Goal: Task Accomplishment & Management: Manage account settings

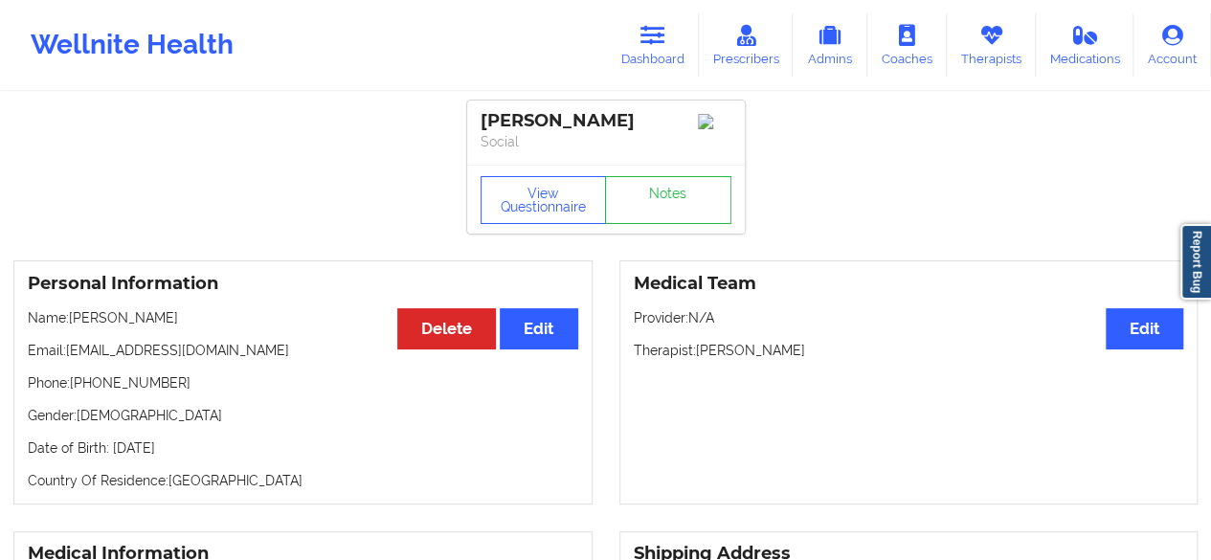
drag, startPoint x: 659, startPoint y: 35, endPoint x: 620, endPoint y: 81, distance: 59.8
click at [659, 35] on icon at bounding box center [652, 35] width 25 height 21
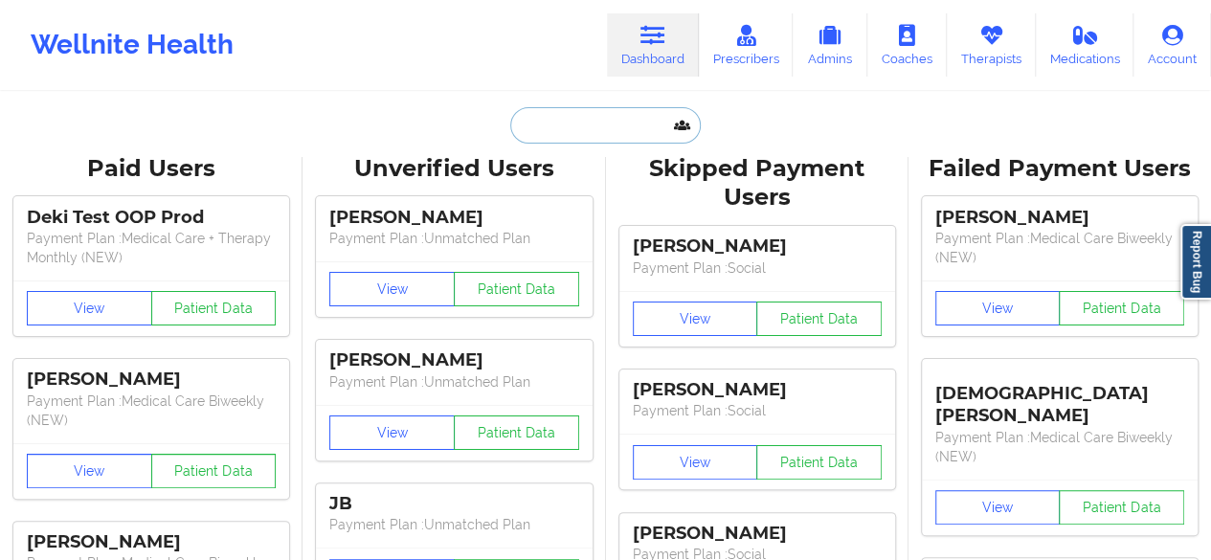
click at [548, 125] on input "text" at bounding box center [605, 125] width 190 height 36
paste input "noahmeeteer@gmail.com"
type input "noahmeeteer@gmail.com"
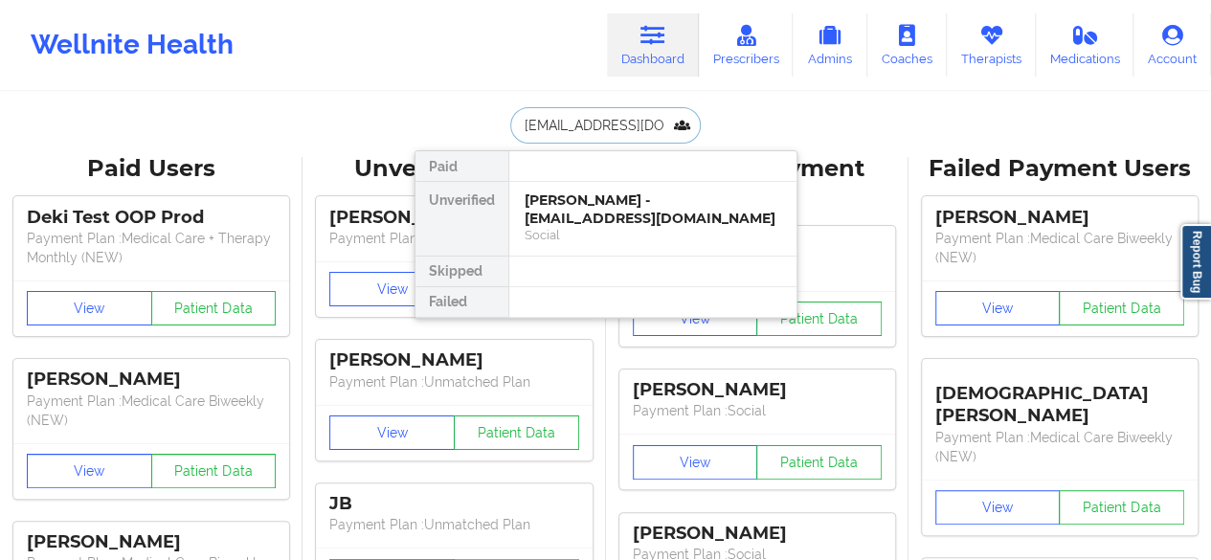
scroll to position [0, 5]
click at [632, 217] on div "Noah Meeteer - noahmeeteer@gmail.com" at bounding box center [653, 208] width 257 height 35
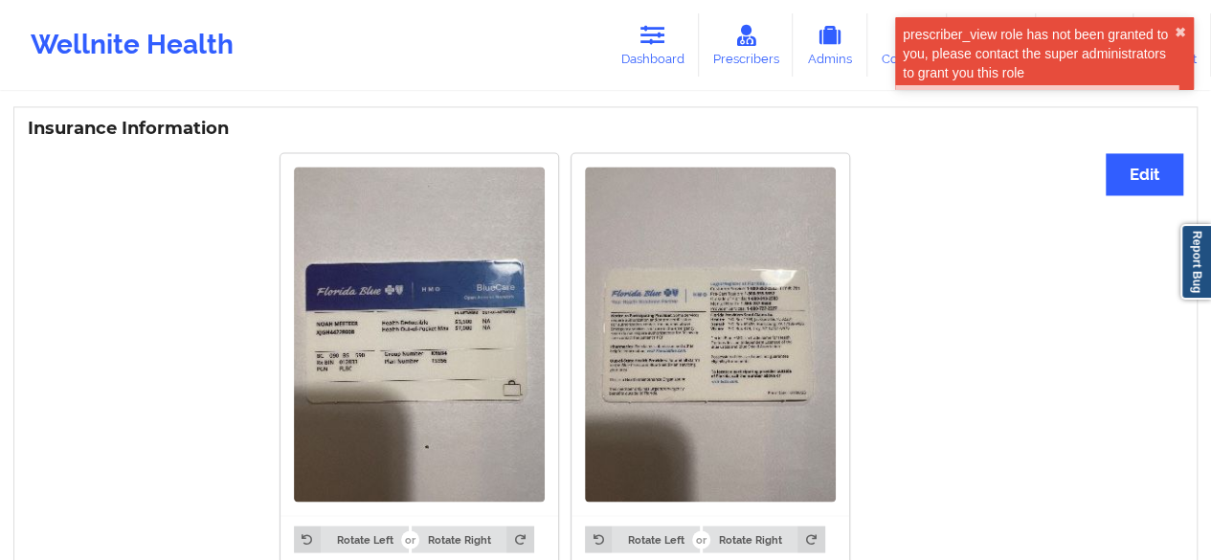
scroll to position [1347, 0]
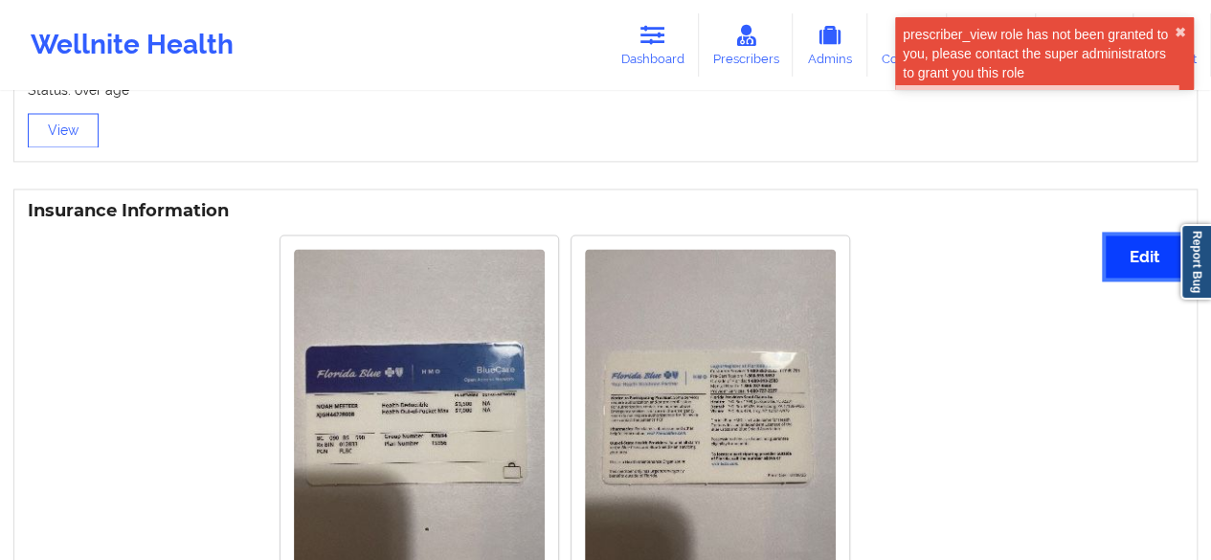
click at [1144, 264] on button "Edit" at bounding box center [1145, 256] width 78 height 41
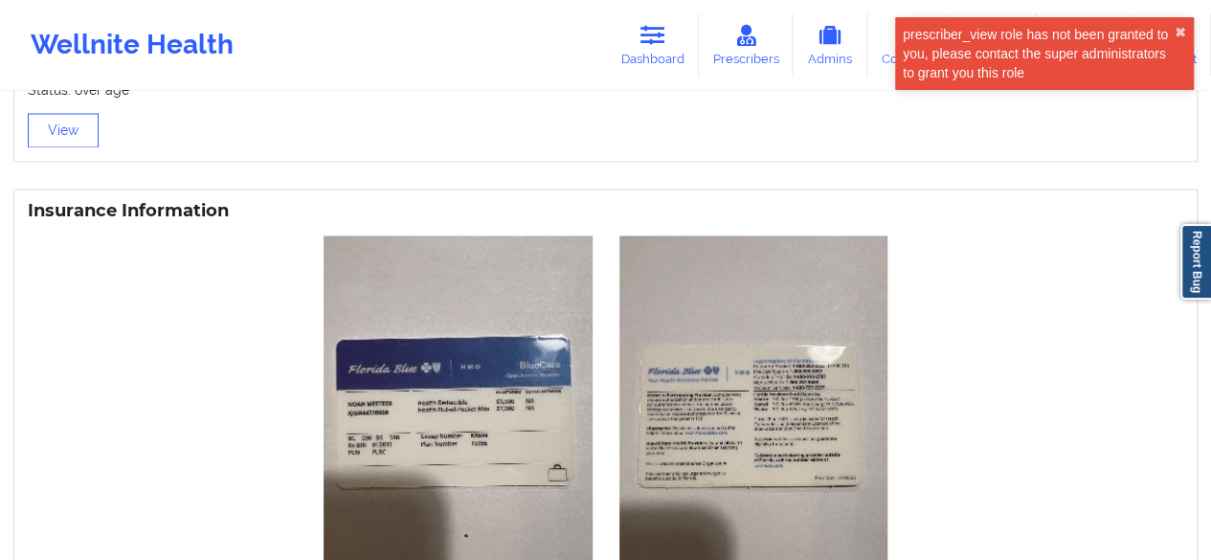
click at [566, 374] on img at bounding box center [458, 415] width 269 height 358
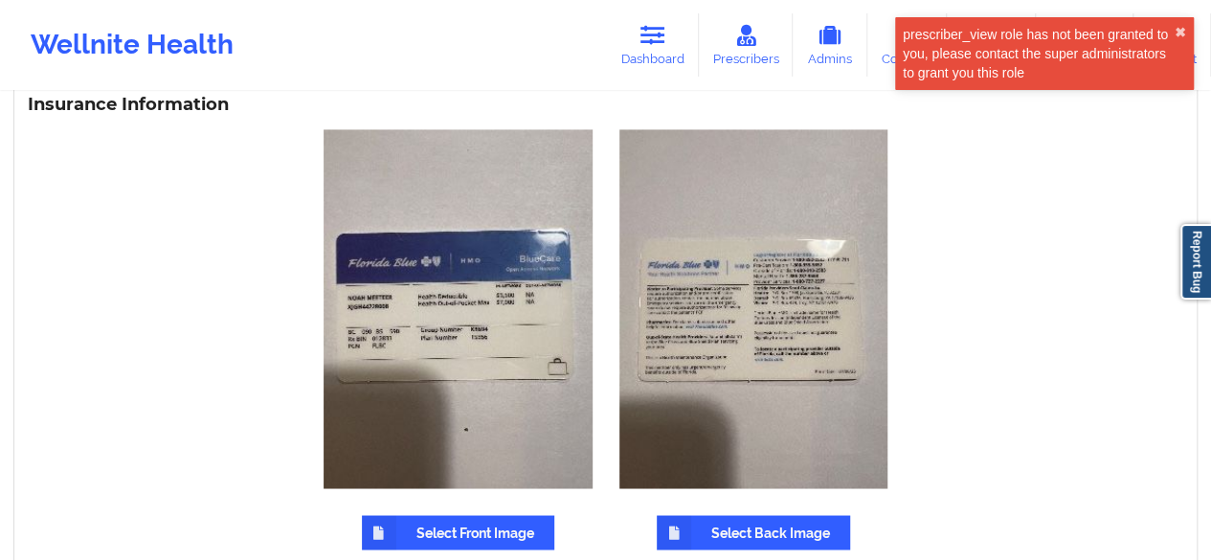
scroll to position [1538, 0]
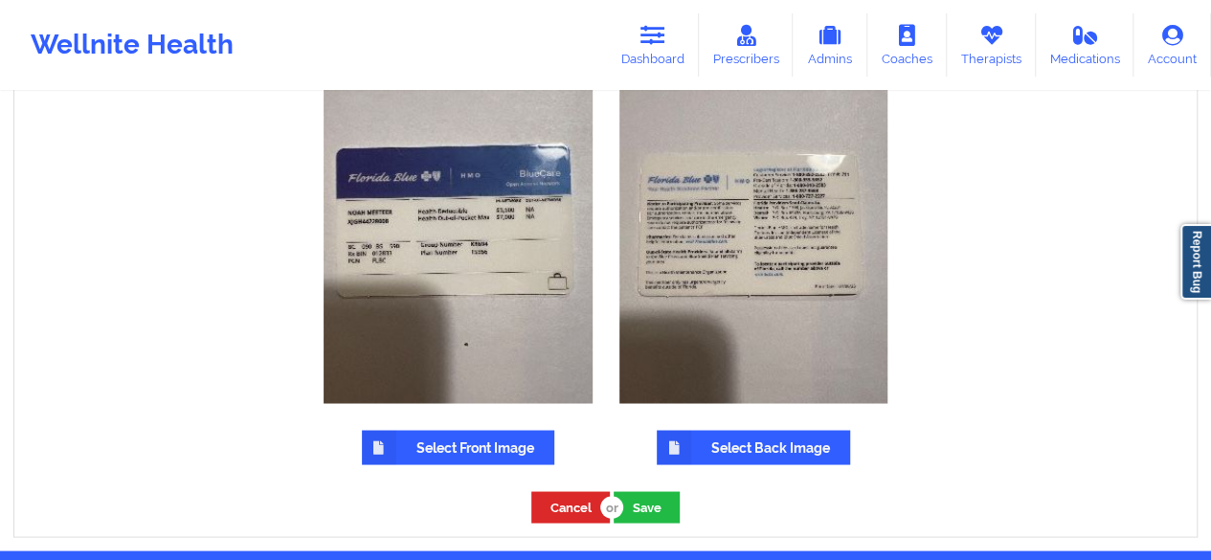
click at [473, 439] on label "Select Front Image" at bounding box center [458, 447] width 192 height 34
click at [0, 0] on input "Select Front Image" at bounding box center [0, 0] width 0 height 0
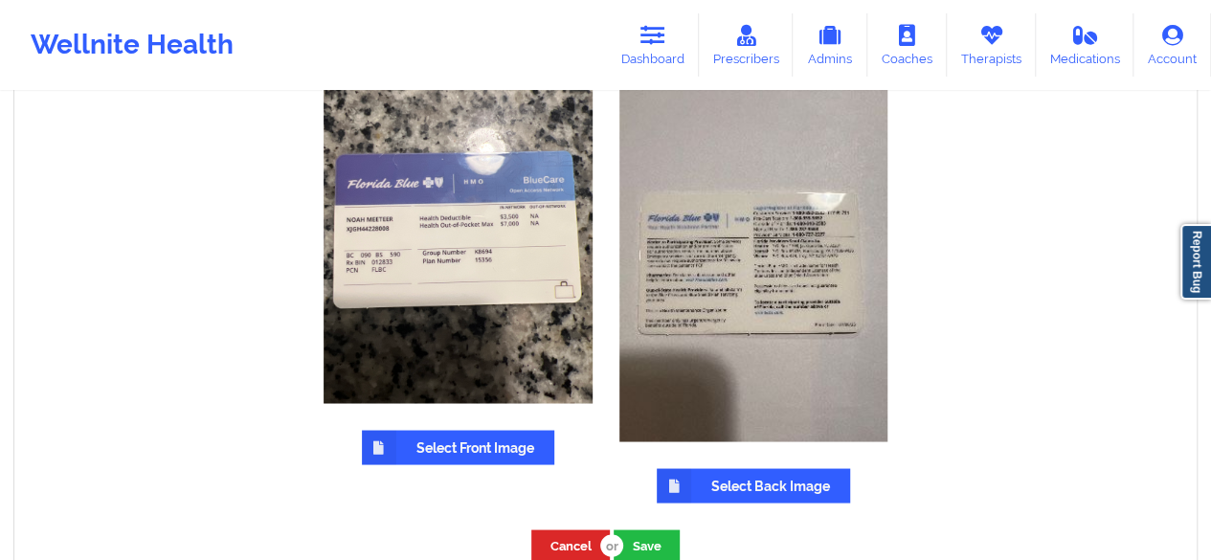
click at [784, 482] on label "Select Back Image" at bounding box center [753, 485] width 193 height 34
click at [0, 0] on input "Select Back Image" at bounding box center [0, 0] width 0 height 0
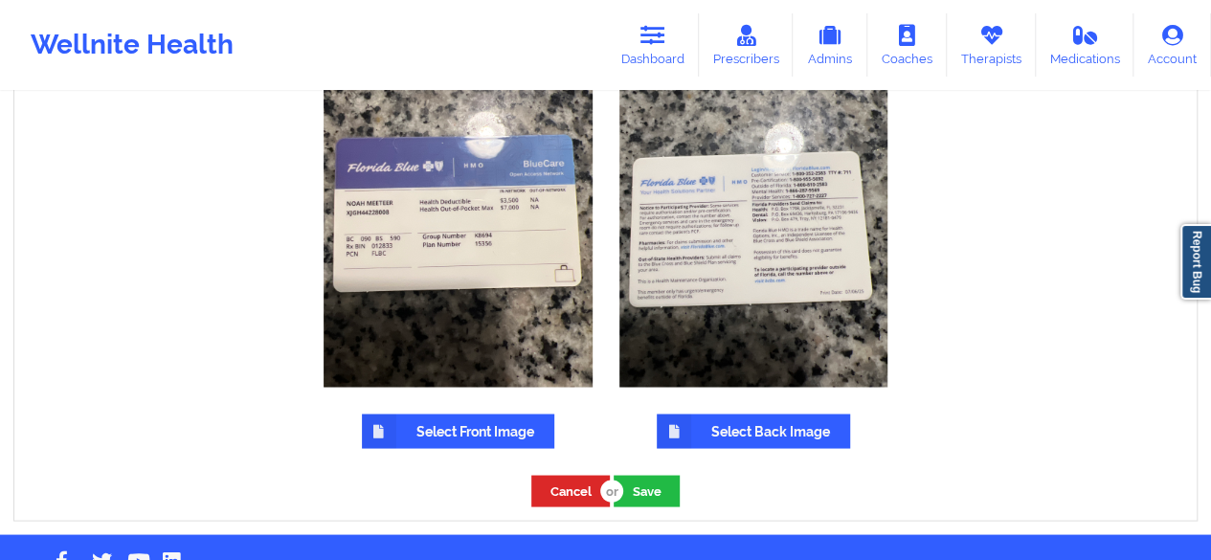
scroll to position [1608, 0]
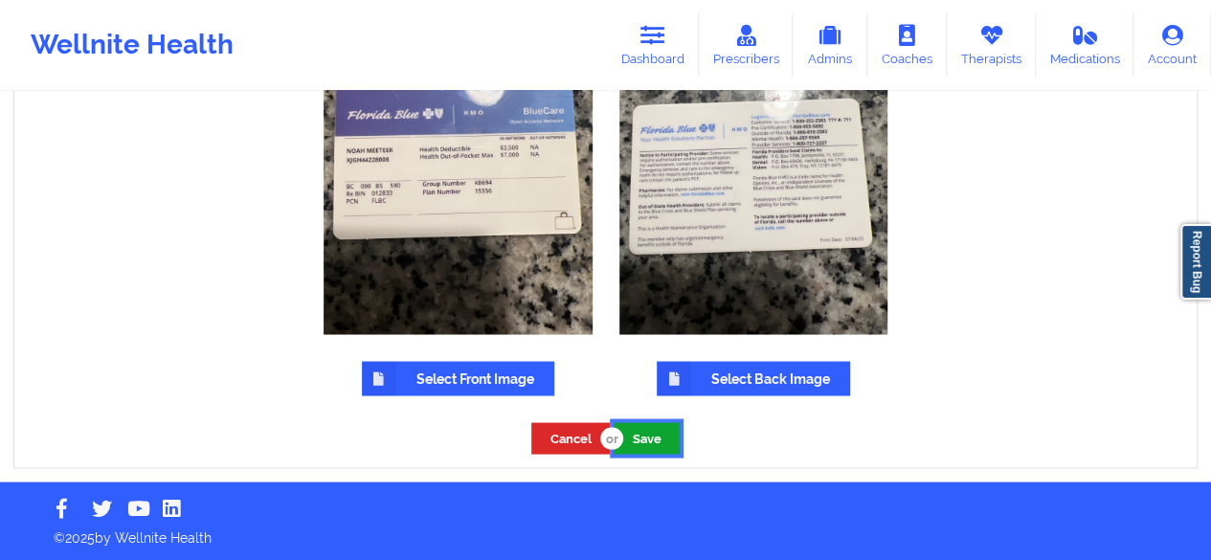
click at [673, 441] on button "Save" at bounding box center [647, 438] width 66 height 32
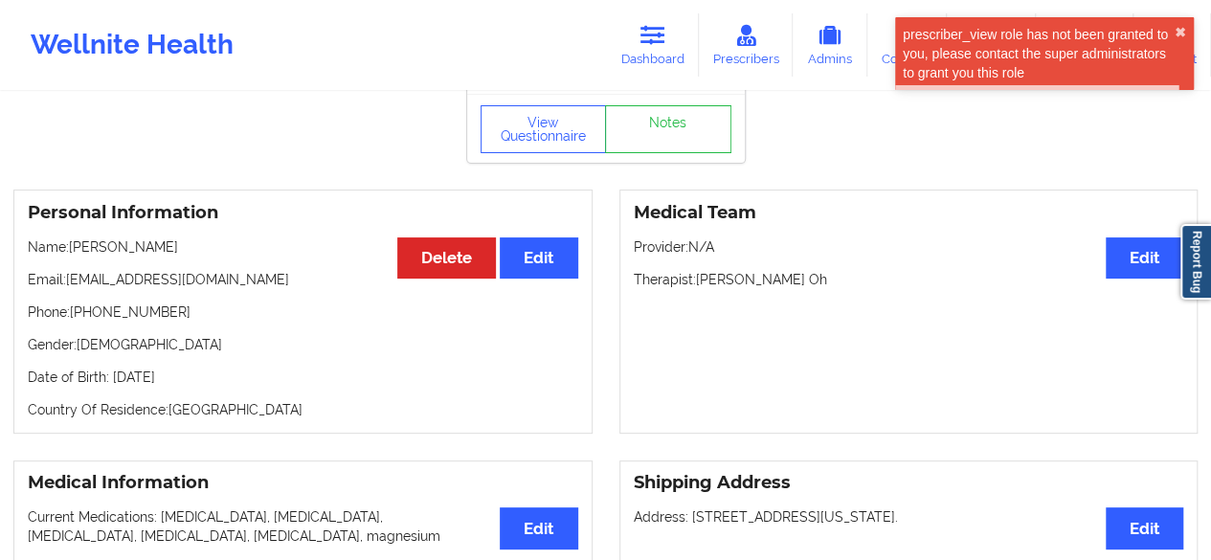
scroll to position [0, 0]
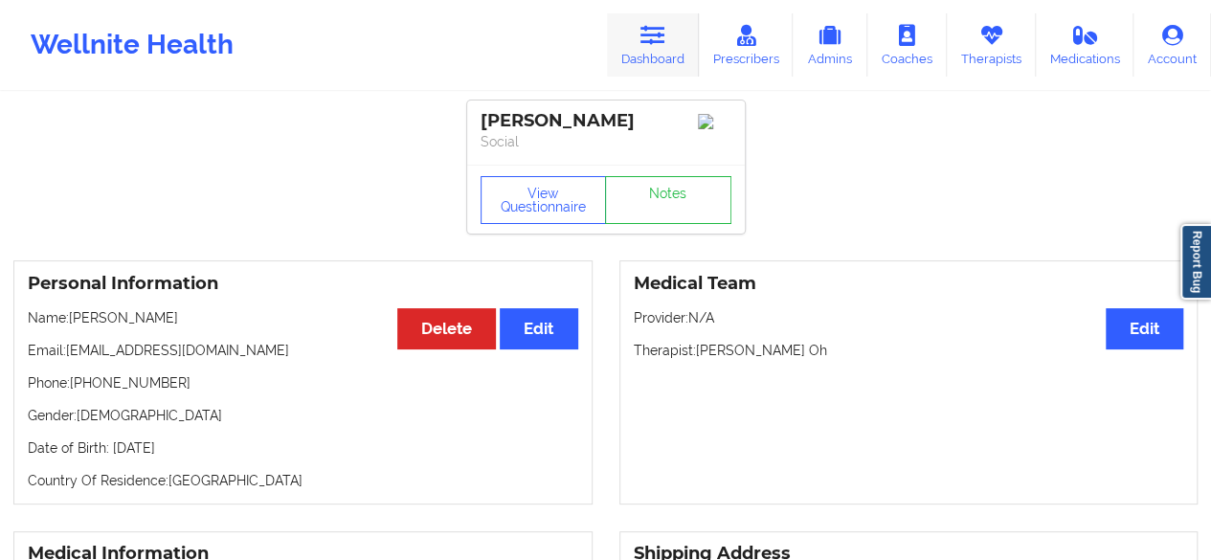
click at [649, 27] on icon at bounding box center [652, 35] width 25 height 21
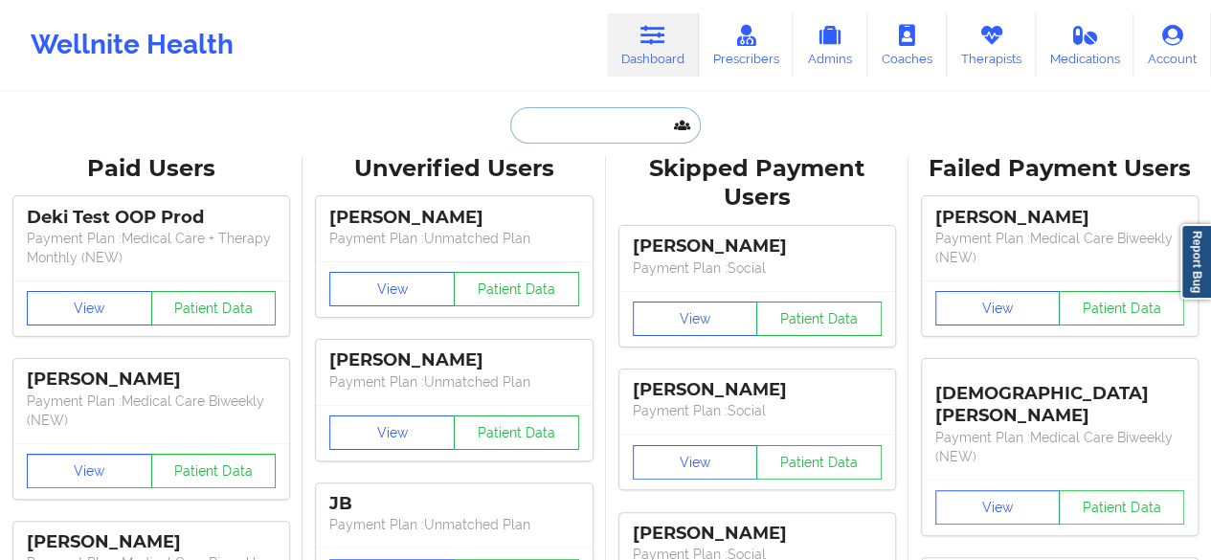
click at [662, 119] on input "text" at bounding box center [605, 125] width 190 height 36
paste input "melanyshalom10@gmail.com"
type input "melanyshalom10@gmail.com"
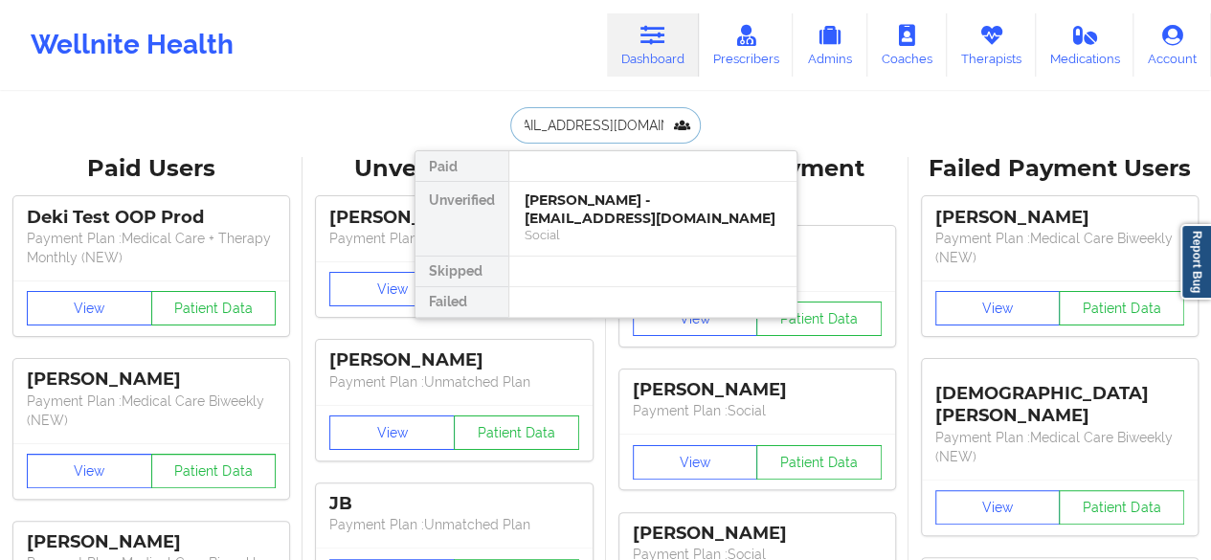
click at [657, 209] on div "Melany Pernia Blanco - melanyshalom10@gmail.com" at bounding box center [653, 208] width 257 height 35
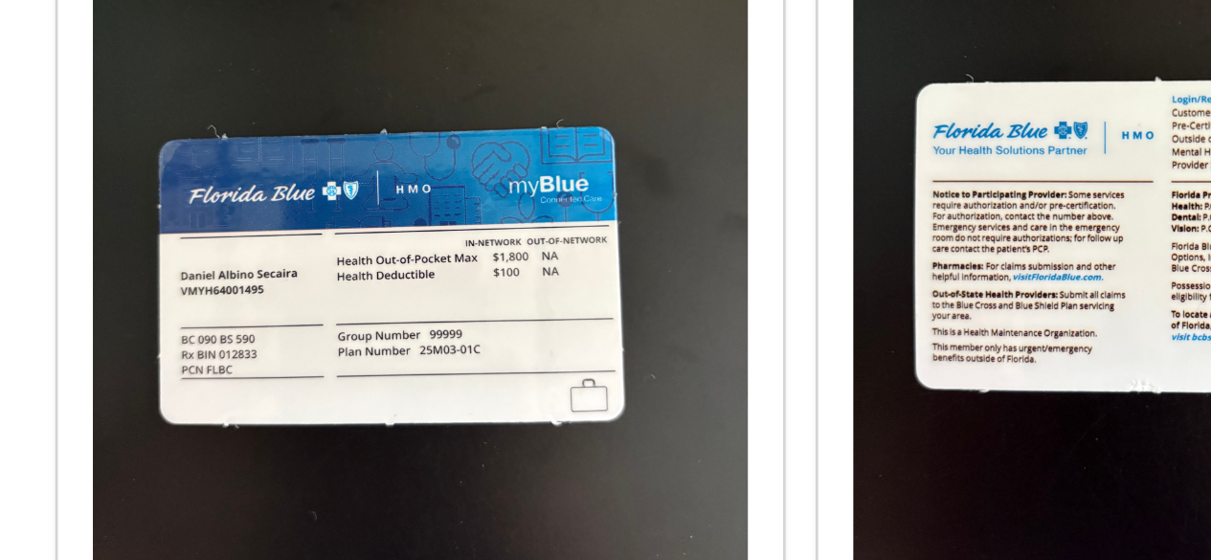
scroll to position [1505, 0]
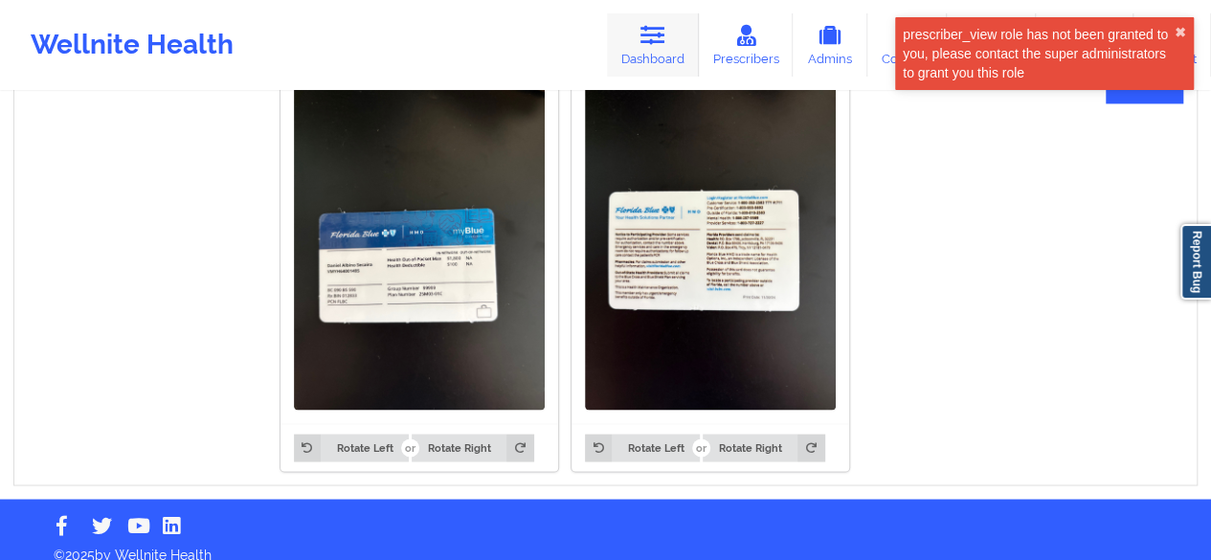
click at [664, 41] on icon at bounding box center [652, 35] width 25 height 21
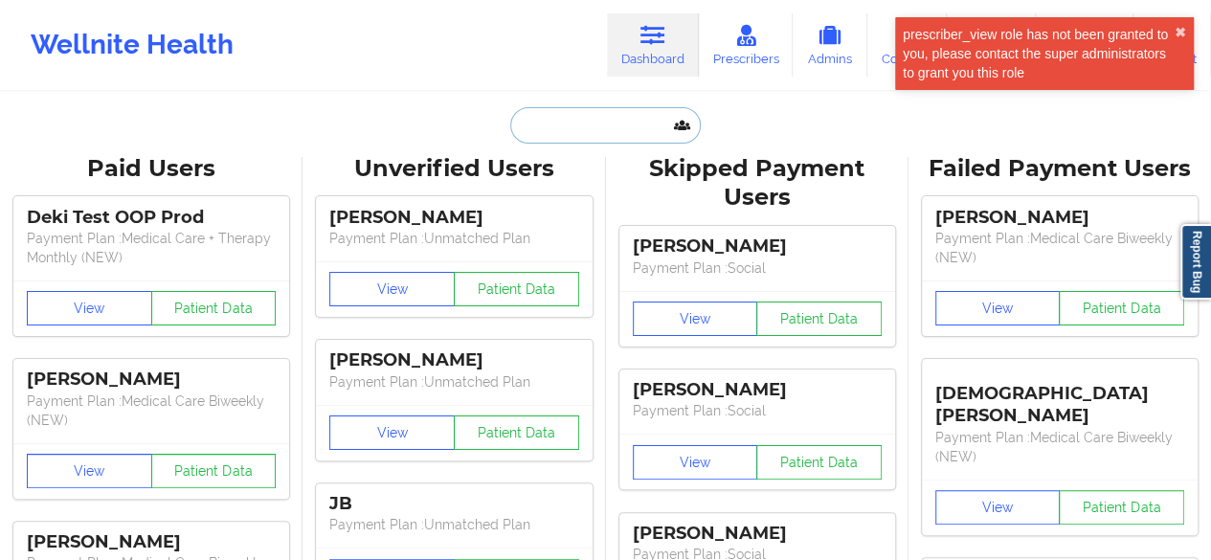
click at [646, 119] on input "text" at bounding box center [605, 125] width 190 height 36
paste input "nicolevergara93@gmail.com"
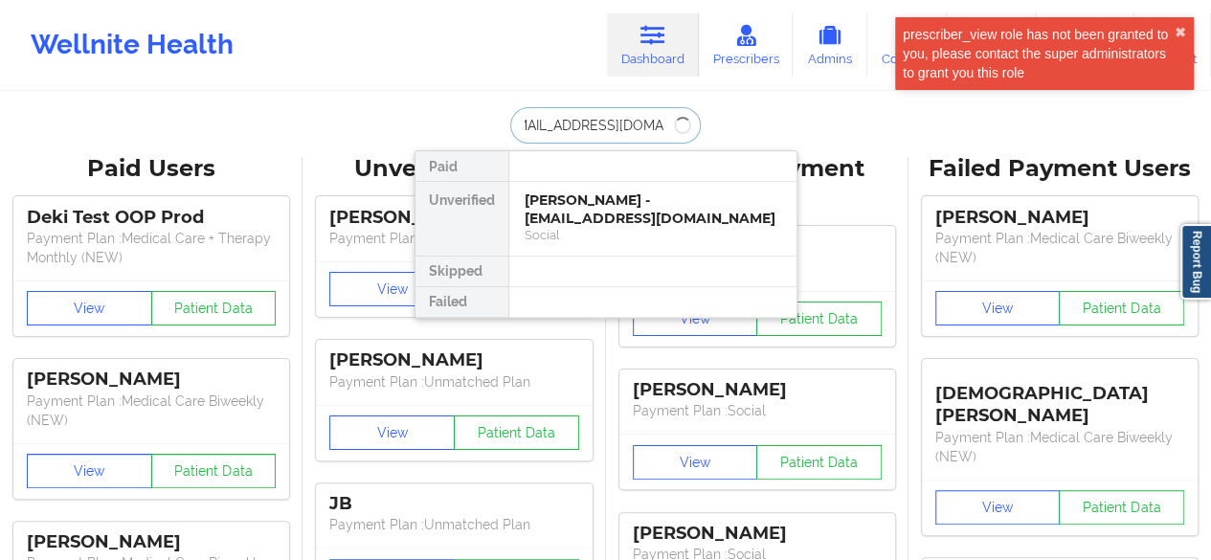
type input "nicolevergara93@gmail.com"
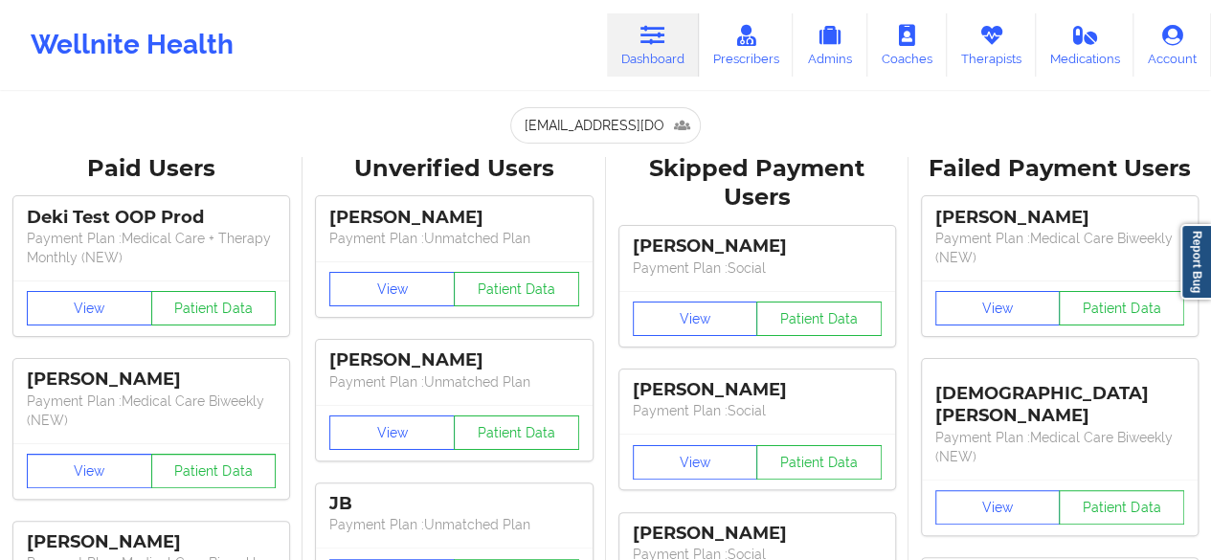
click at [674, 66] on link "Dashboard" at bounding box center [653, 44] width 92 height 63
click at [631, 111] on input "nicolevergara93@gmail.com" at bounding box center [605, 125] width 190 height 36
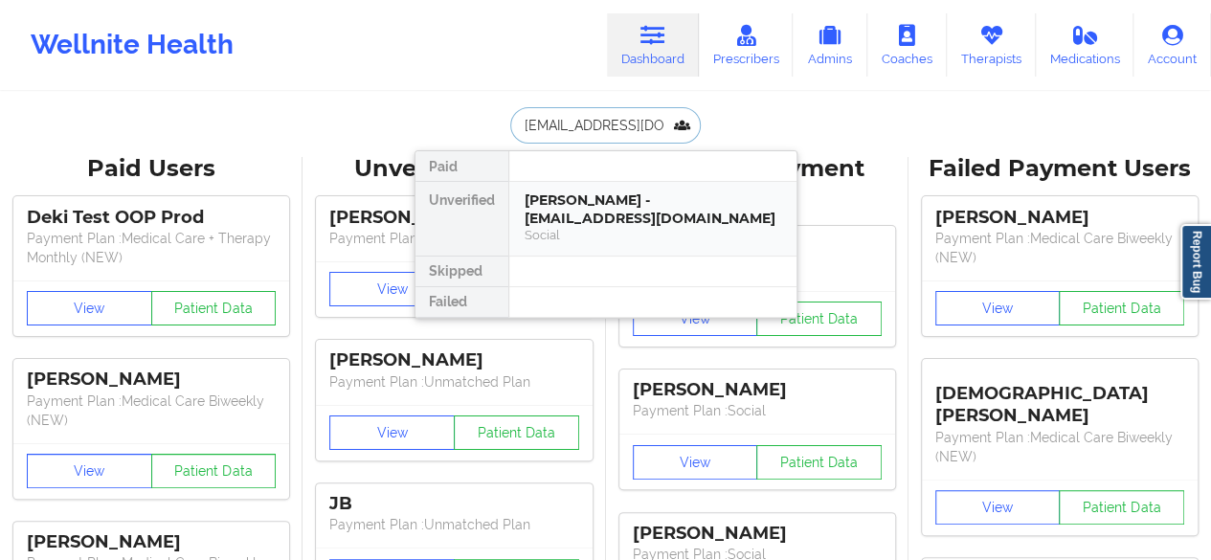
click at [650, 242] on div "Nicole Vergara - nicolevergara93@gmail.com Social" at bounding box center [652, 219] width 287 height 74
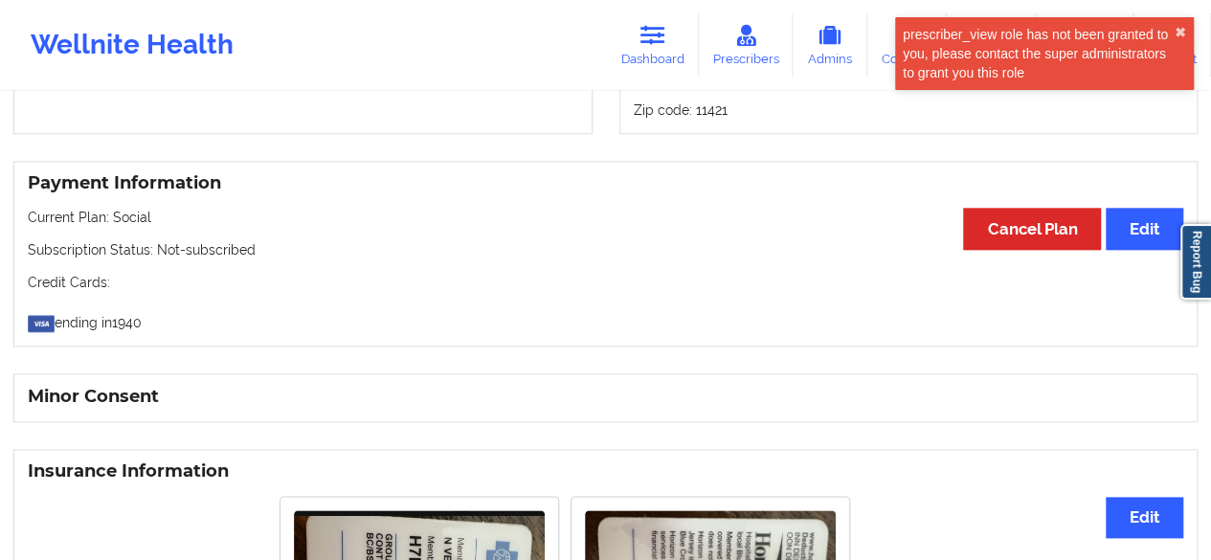
scroll to position [1340, 0]
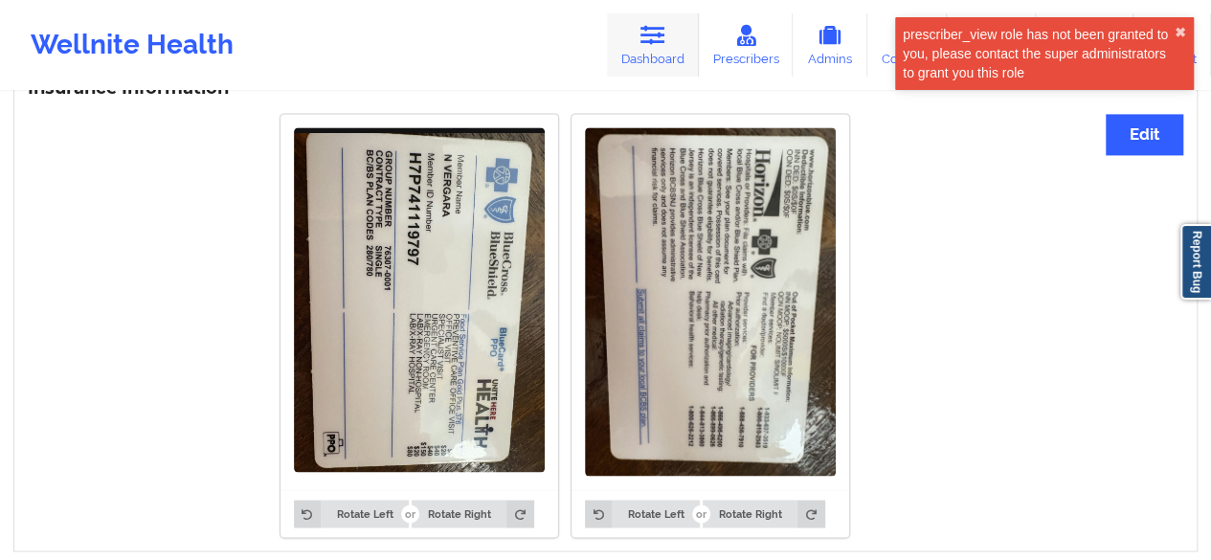
click at [661, 56] on link "Dashboard" at bounding box center [653, 44] width 92 height 63
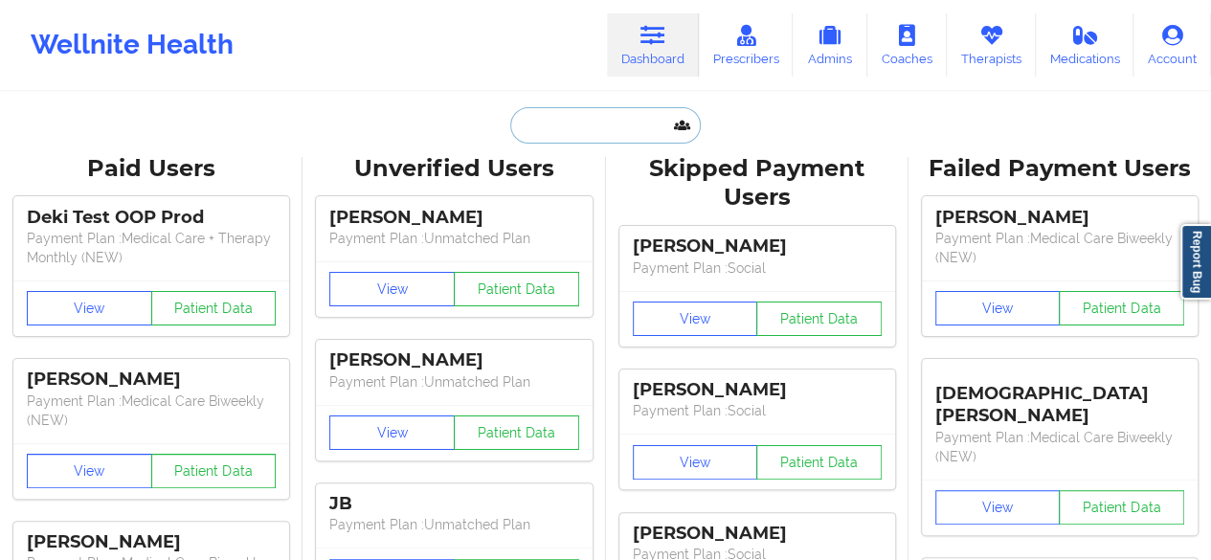
click at [651, 123] on input "text" at bounding box center [605, 125] width 190 height 36
paste input "morekeez@gmail.com"
click at [544, 107] on input "morekeez@gmail.com" at bounding box center [605, 125] width 190 height 36
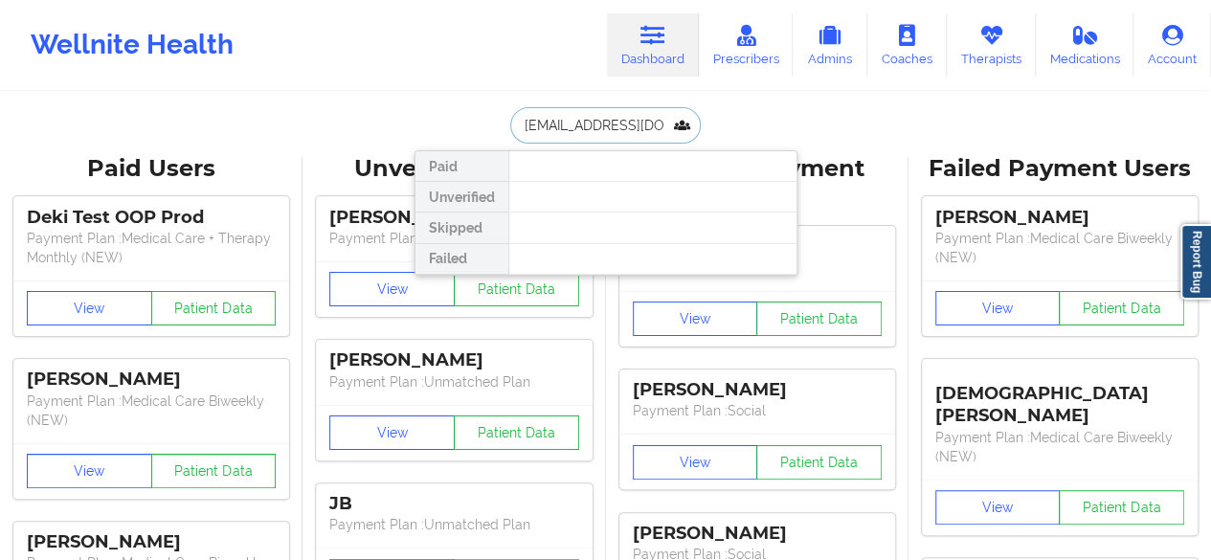
click at [544, 107] on input "morekeez@gmail.com" at bounding box center [605, 125] width 190 height 36
paste input "Rekeisha Thomas"
type input "Rekeisha Thomas"
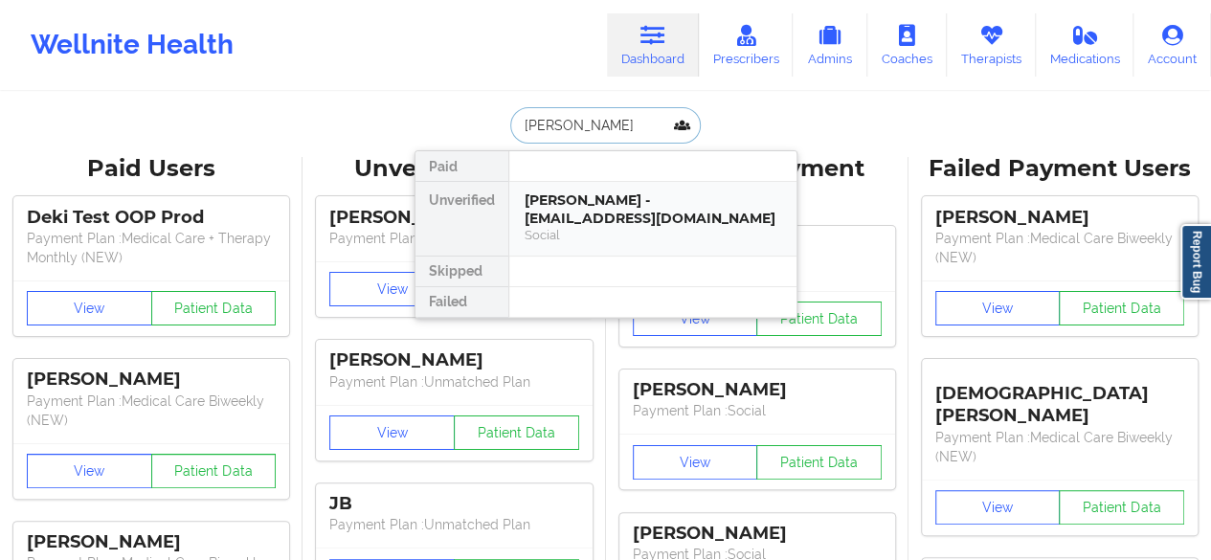
click at [595, 196] on div "Rekeisha Thomas - tkee9860@gmail.com" at bounding box center [653, 208] width 257 height 35
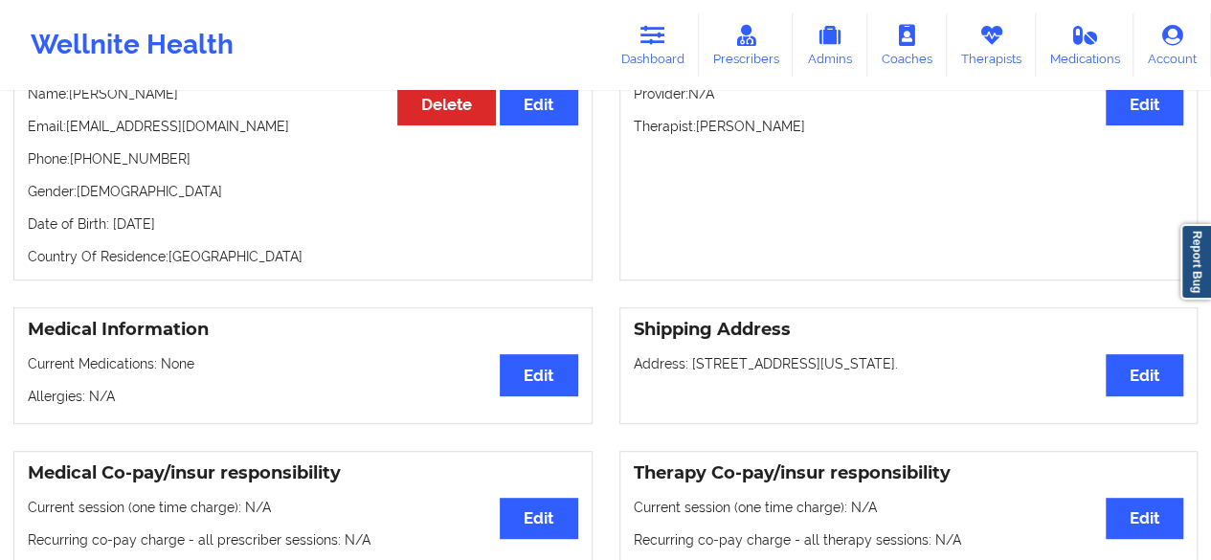
scroll to position [194, 0]
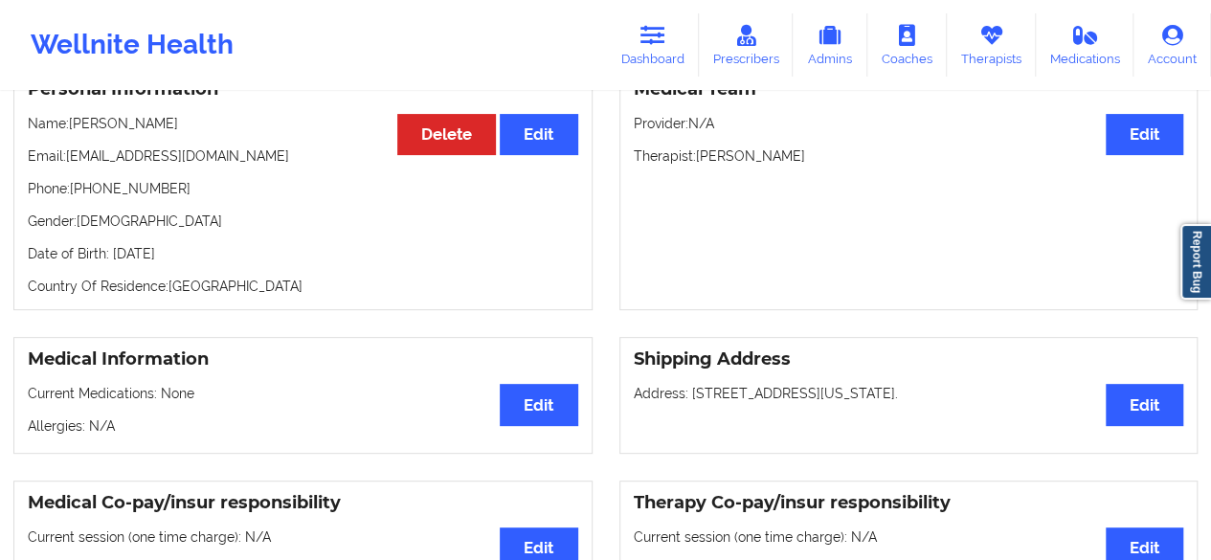
click at [915, 284] on div "Medical Team Edit Provider: N/A Therapist: Rosa Maria Ramirez" at bounding box center [908, 188] width 579 height 244
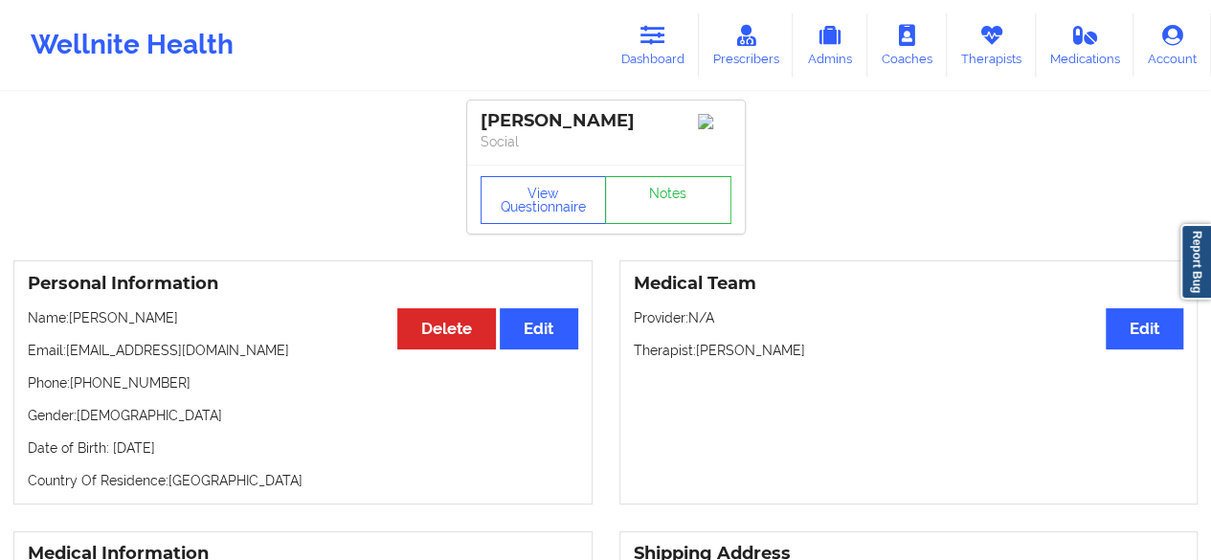
scroll to position [96, 0]
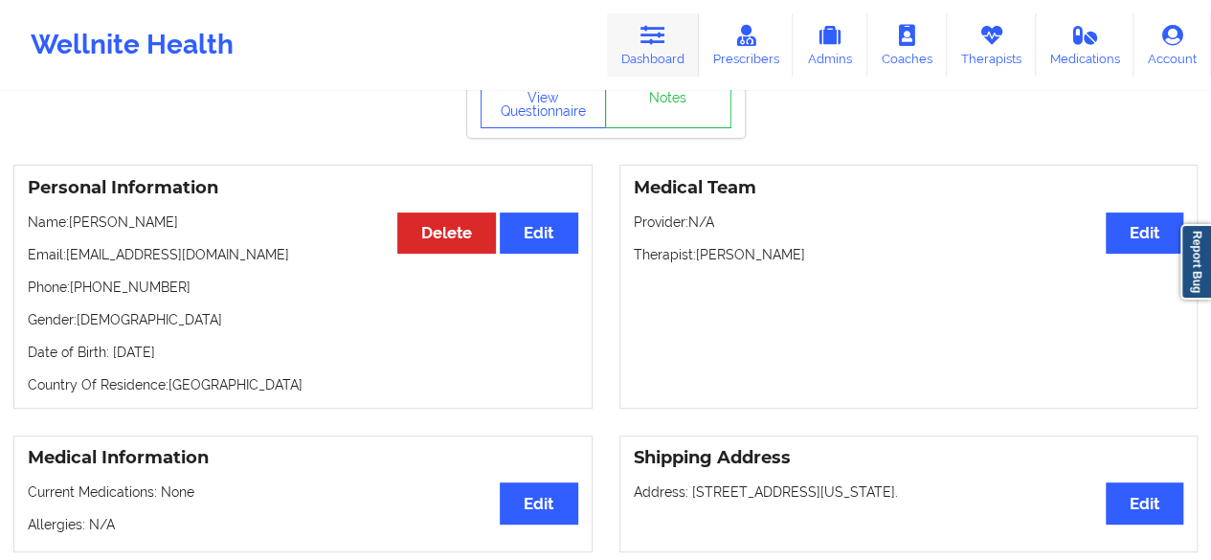
click at [680, 53] on link "Dashboard" at bounding box center [653, 44] width 92 height 63
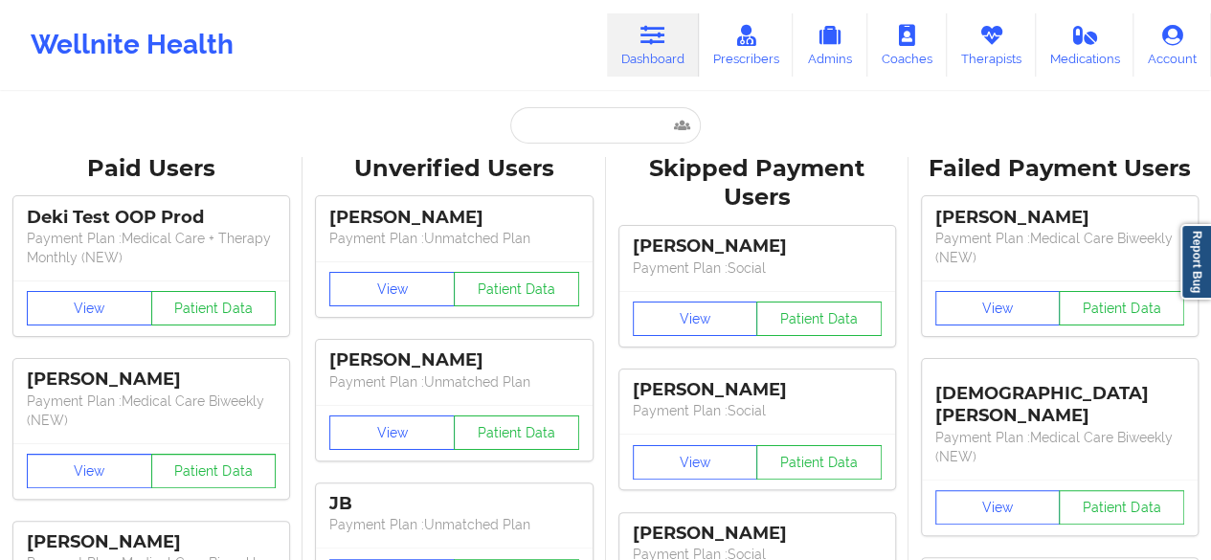
click at [643, 128] on input "text" at bounding box center [605, 125] width 190 height 36
paste input "chantilly.rizzi@gmail.com"
type input "chantilly.rizzi@gmail.com"
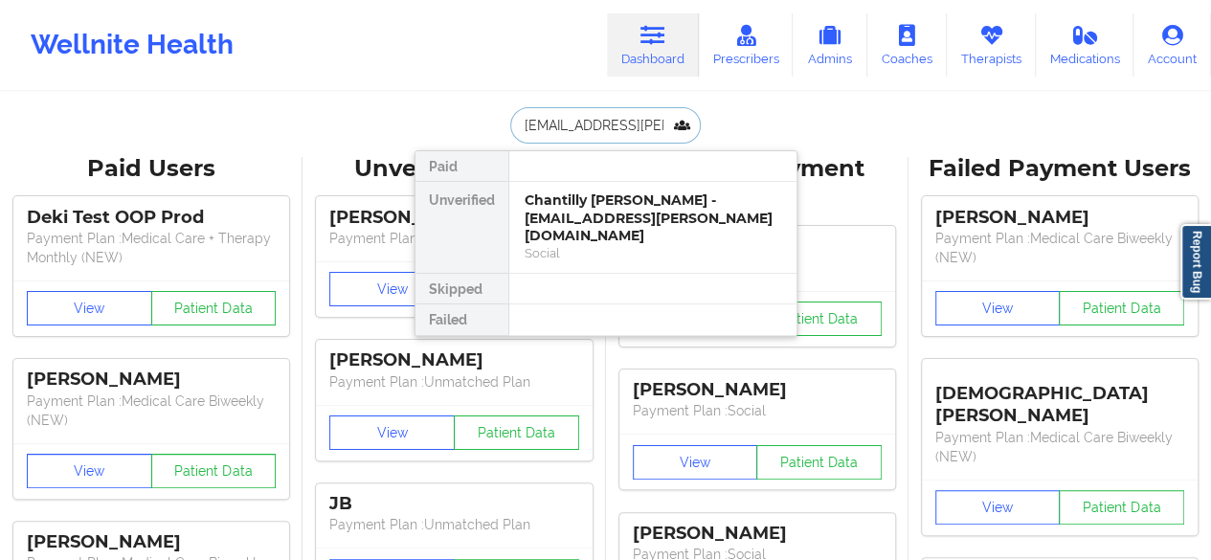
click at [600, 245] on div "Social" at bounding box center [653, 253] width 257 height 16
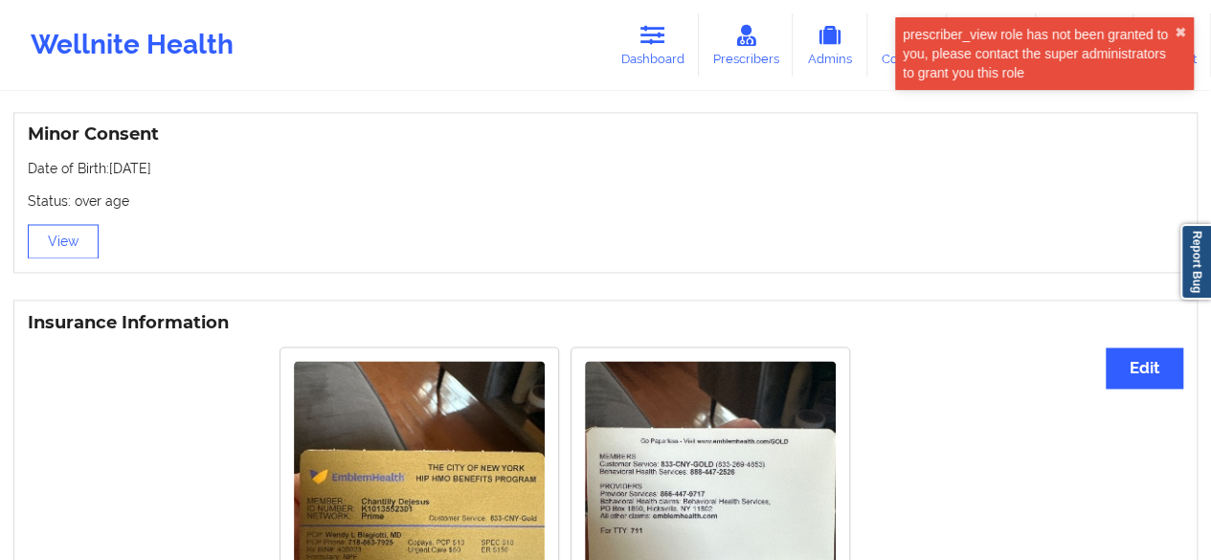
scroll to position [1470, 0]
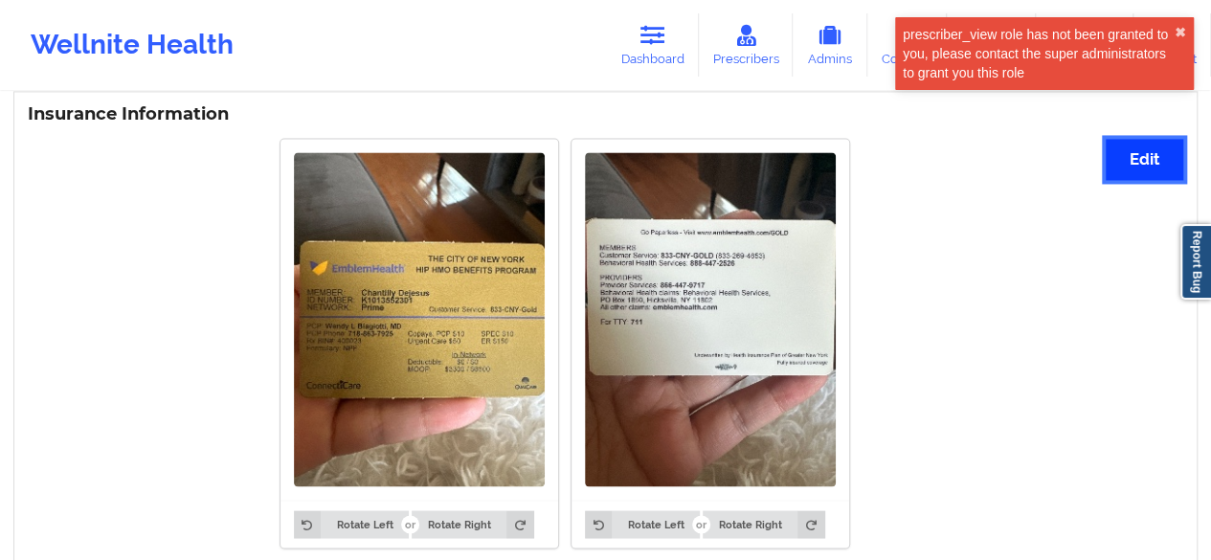
click at [1145, 139] on button "Edit" at bounding box center [1145, 159] width 78 height 41
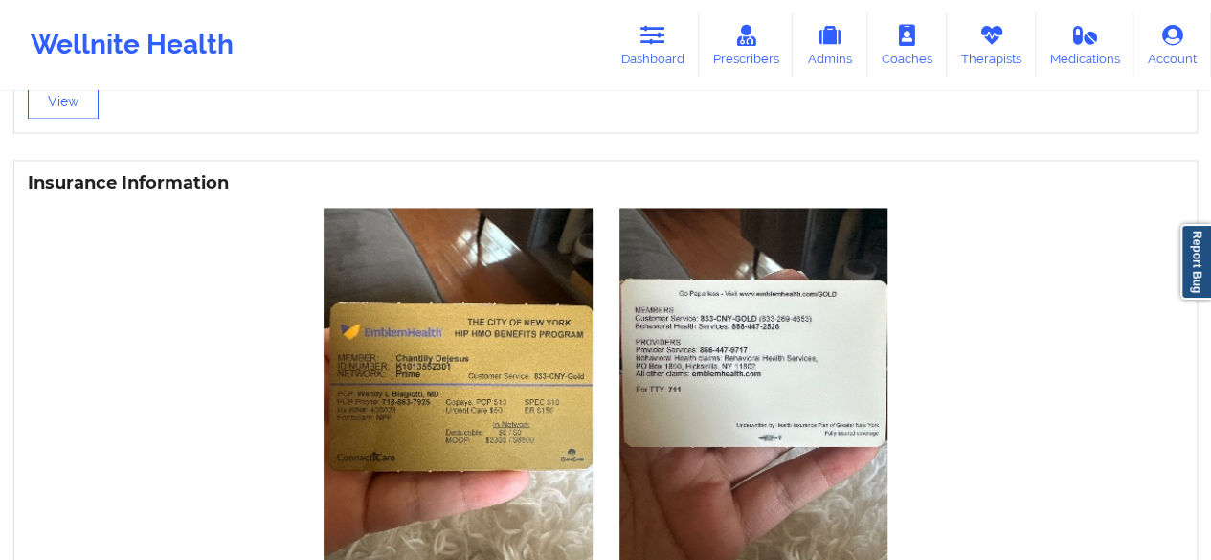
click at [494, 267] on img at bounding box center [458, 387] width 269 height 358
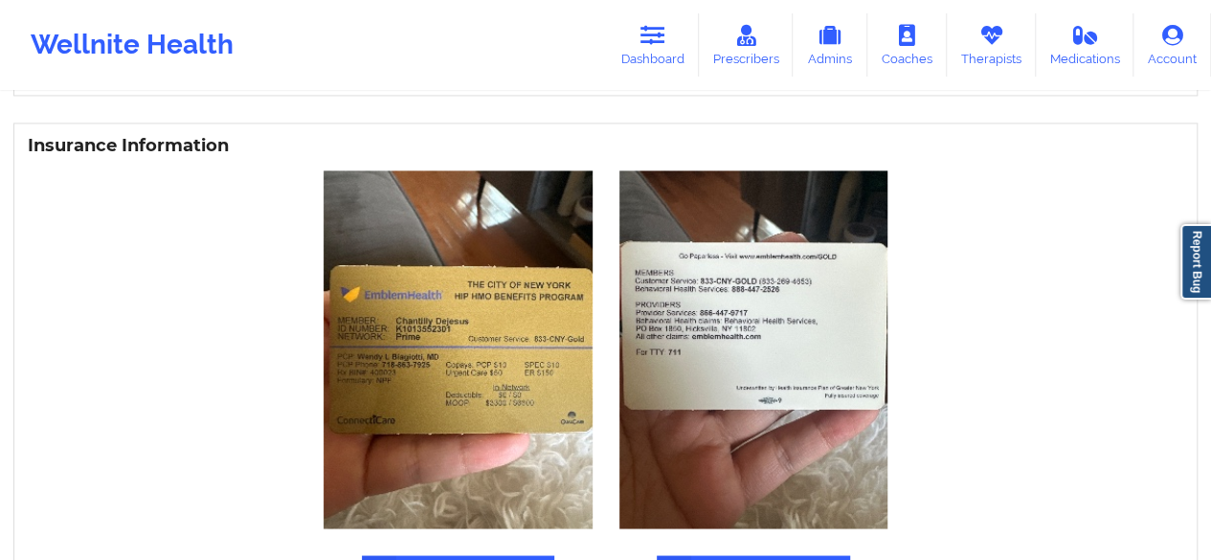
scroll to position [1496, 0]
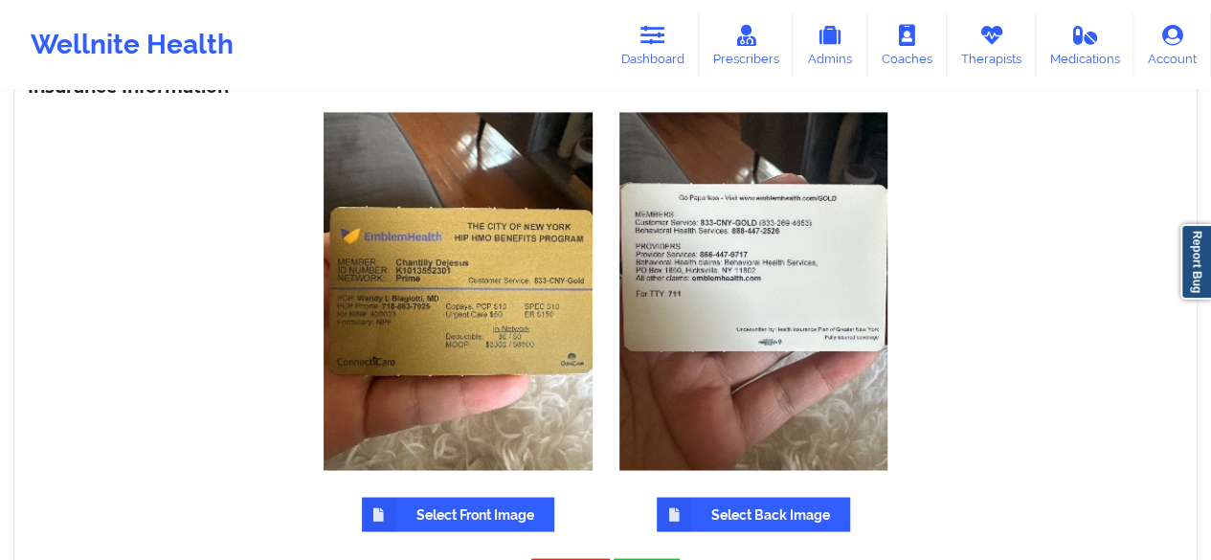
click at [437, 493] on div "Select Front Image" at bounding box center [458, 322] width 296 height 446
click at [437, 497] on label "Select Front Image" at bounding box center [458, 514] width 192 height 34
click at [0, 0] on input "Select Front Image" at bounding box center [0, 0] width 0 height 0
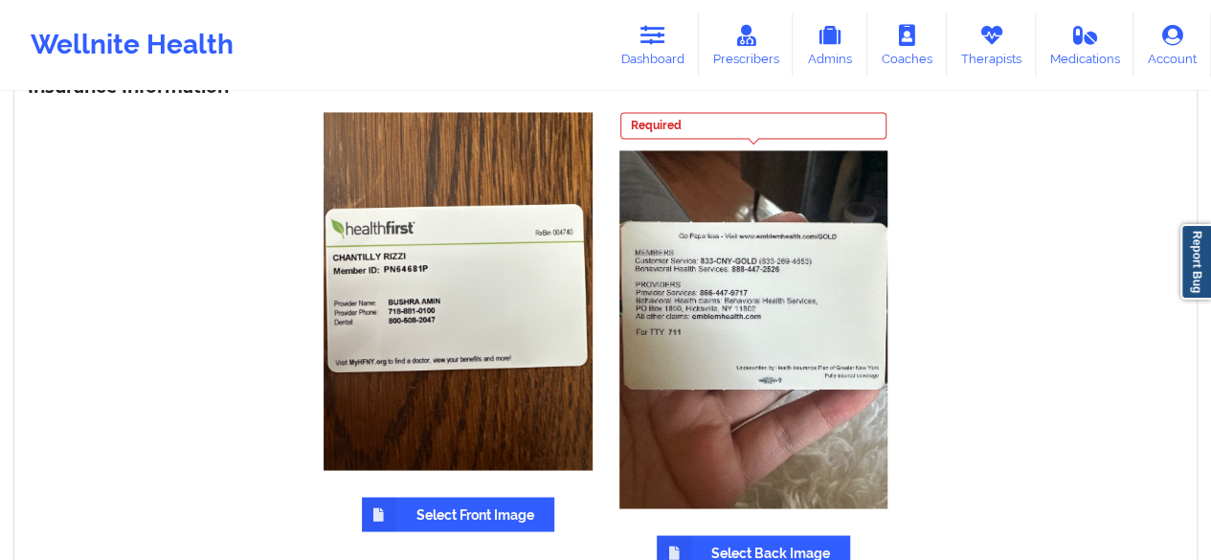
click at [754, 535] on label "Select Back Image" at bounding box center [753, 552] width 193 height 34
click at [0, 0] on input "Select Back Image" at bounding box center [0, 0] width 0 height 0
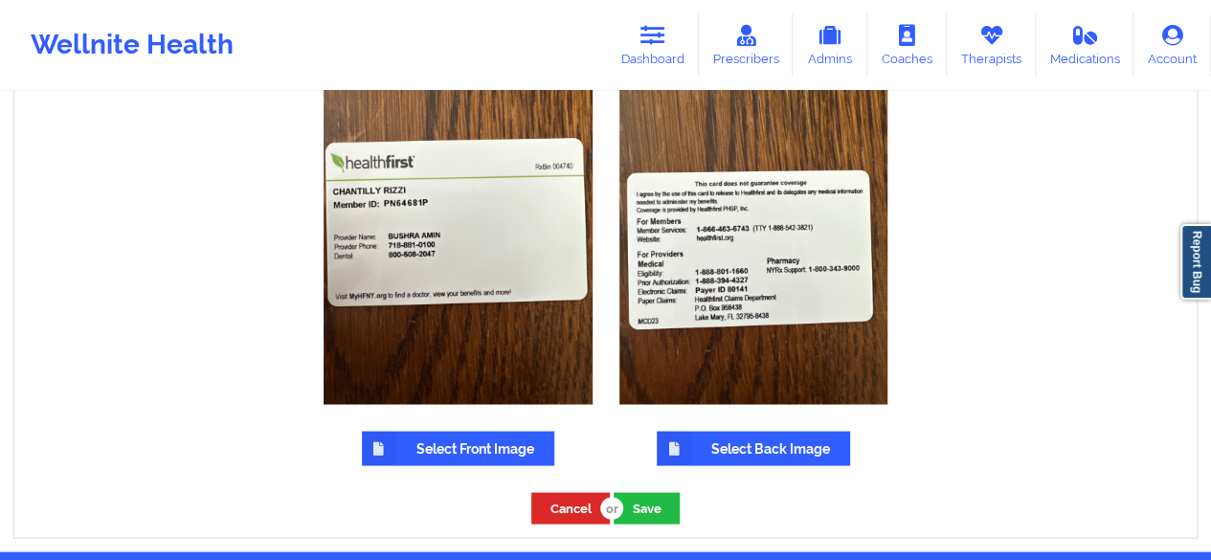
scroll to position [1592, 0]
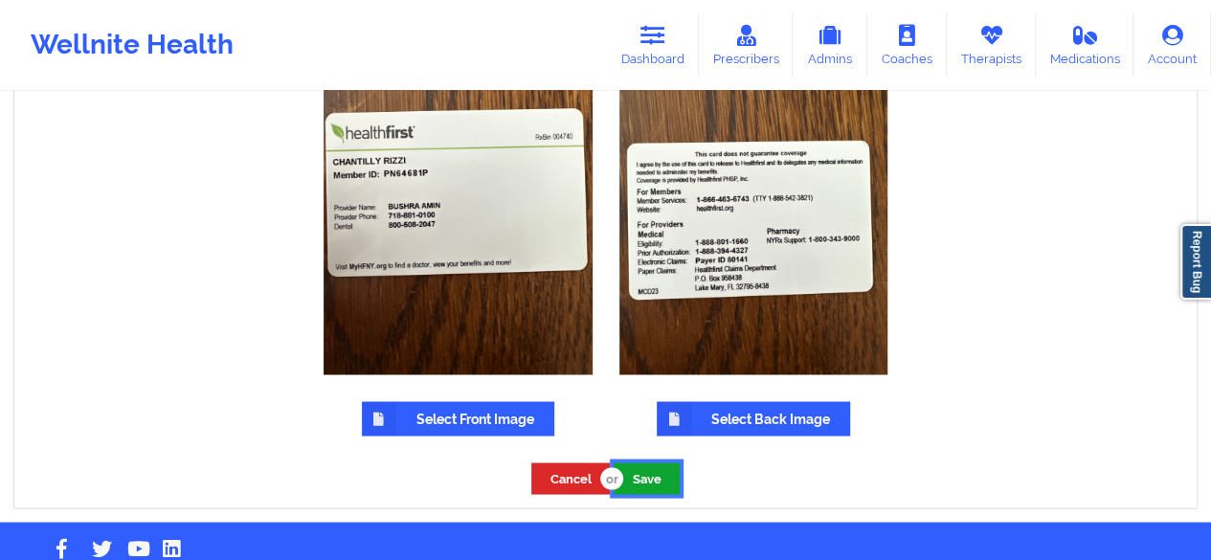
click at [646, 462] on button "Save" at bounding box center [647, 478] width 66 height 32
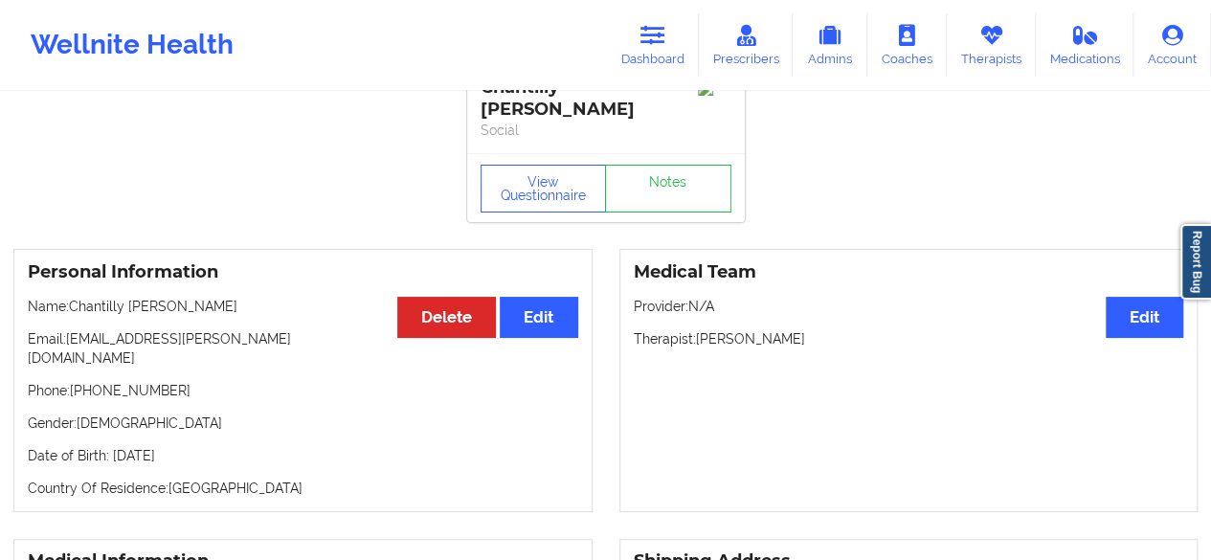
scroll to position [0, 0]
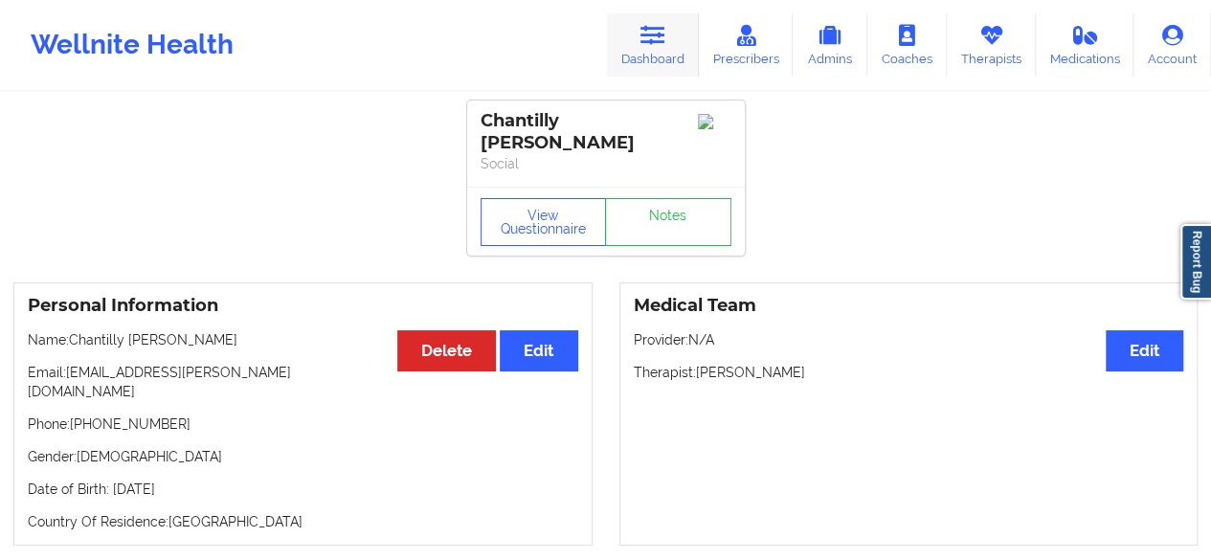
click at [631, 43] on link "Dashboard" at bounding box center [653, 44] width 92 height 63
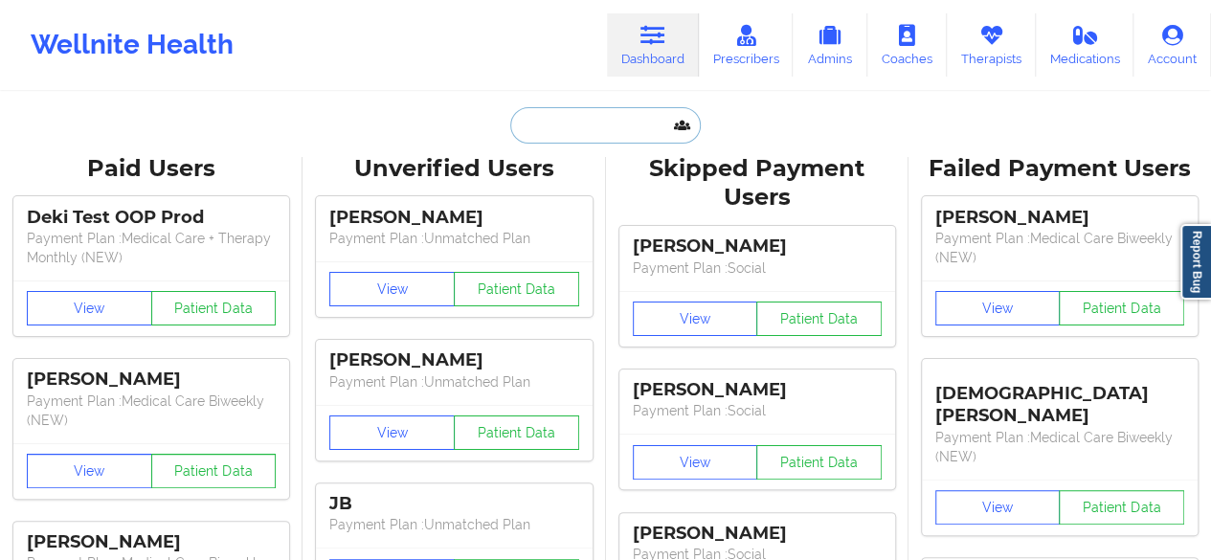
click at [576, 116] on input "text" at bounding box center [605, 125] width 190 height 36
paste input "noahmeeteer@gmail.com"
type input "noahmeeteer@gmail.com"
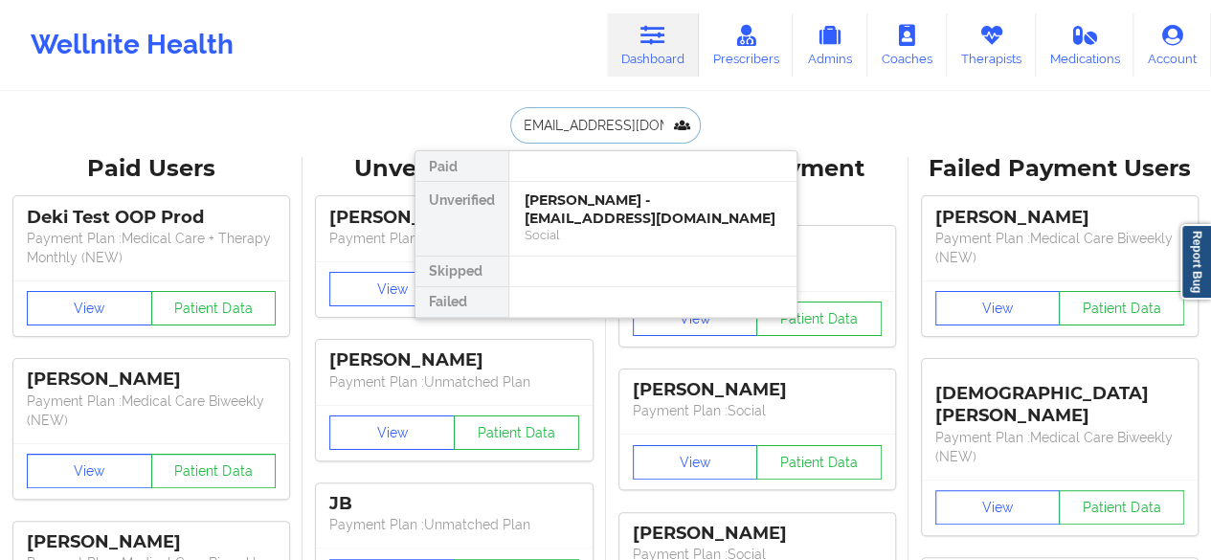
click at [659, 213] on div "Noah Meeteer - noahmeeteer@gmail.com" at bounding box center [653, 208] width 257 height 35
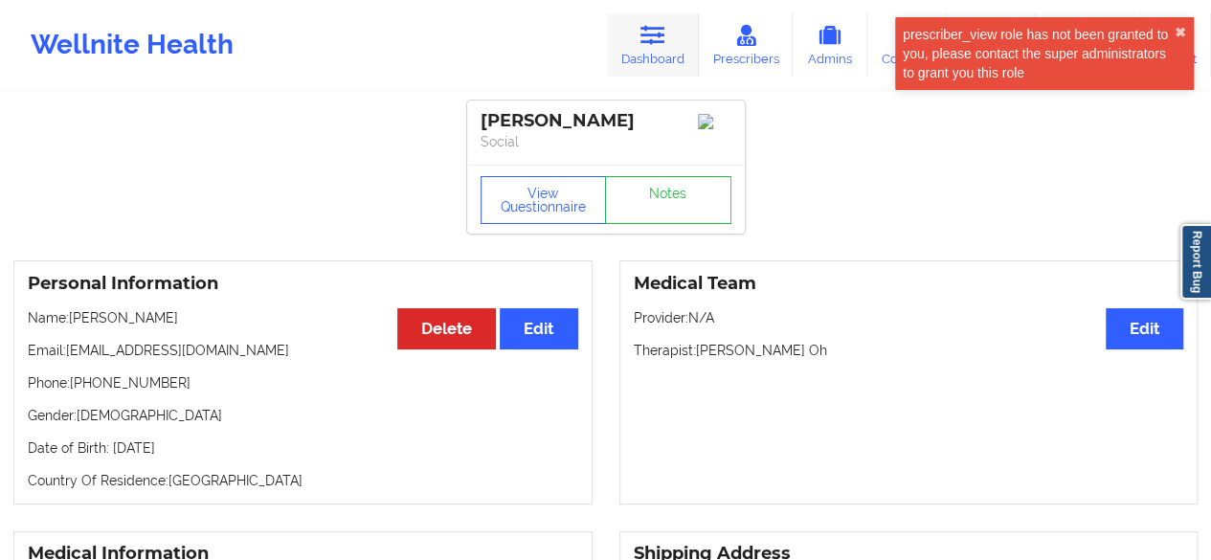
click at [671, 35] on link "Dashboard" at bounding box center [653, 44] width 92 height 63
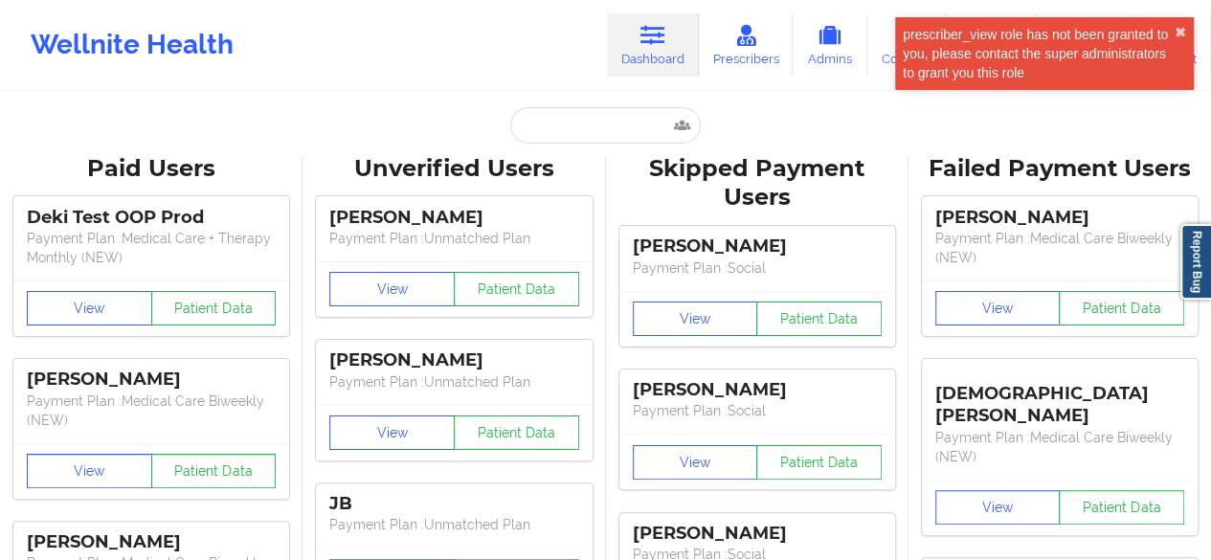
click at [695, 167] on div "Skipped Payment Users" at bounding box center [757, 183] width 276 height 59
click at [623, 120] on input "text" at bounding box center [605, 125] width 190 height 36
paste input "christinereddell@gmail.com"
type input "christinereddell@gmail.com"
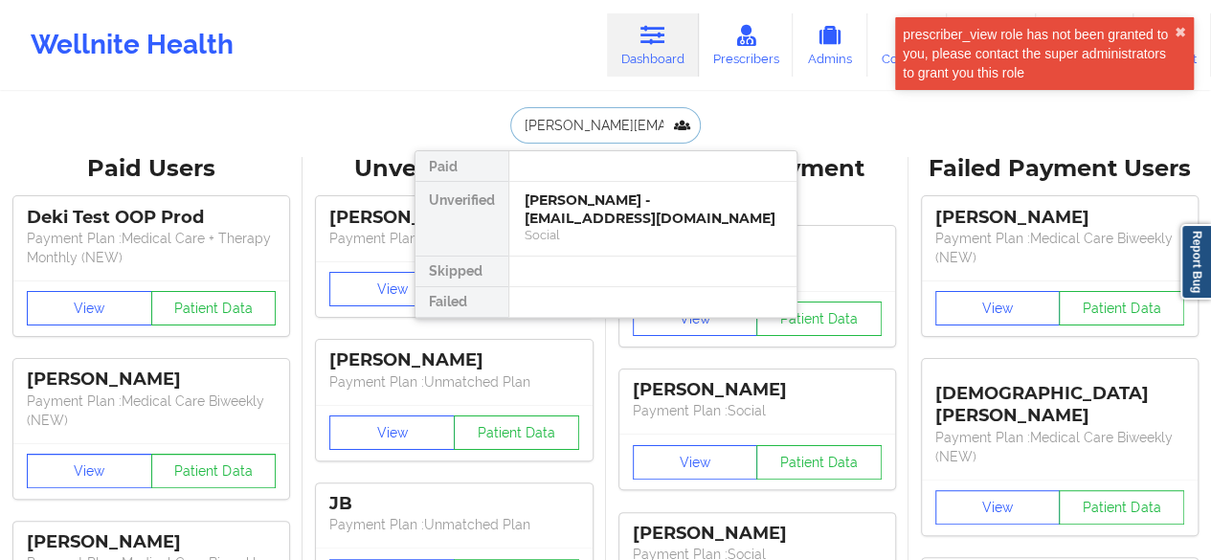
scroll to position [0, 18]
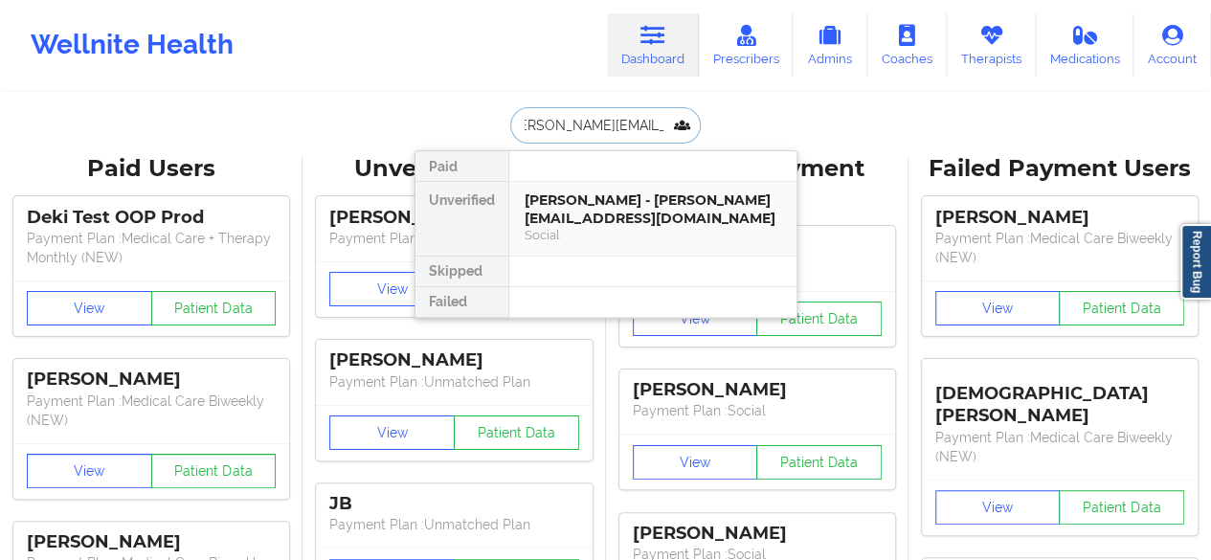
click at [605, 221] on div "Christine Reddell - christinereddell@gmail.com" at bounding box center [653, 208] width 257 height 35
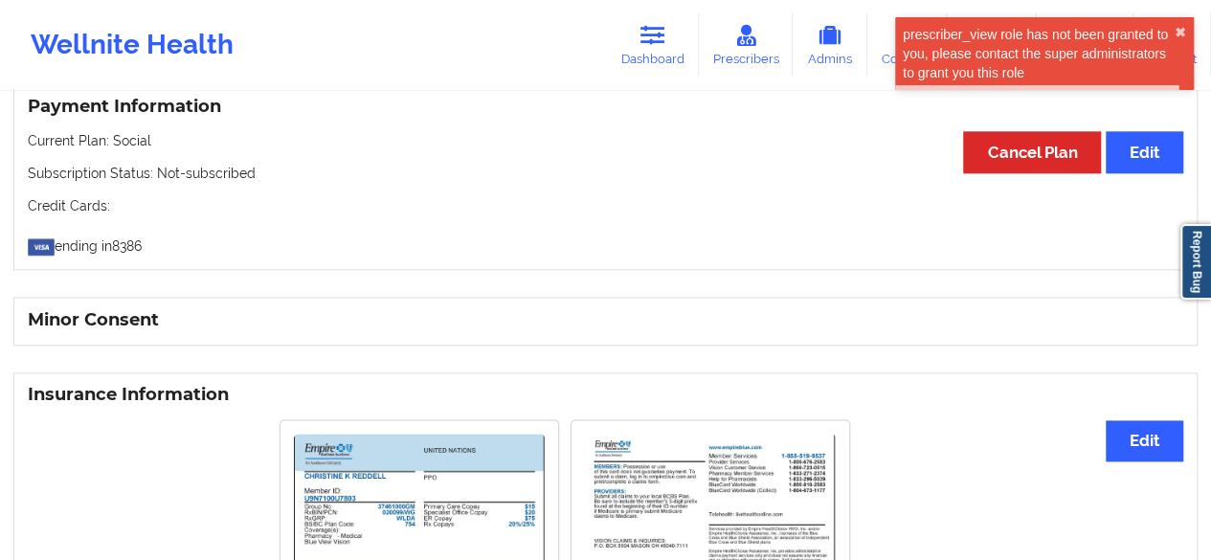
scroll to position [1232, 0]
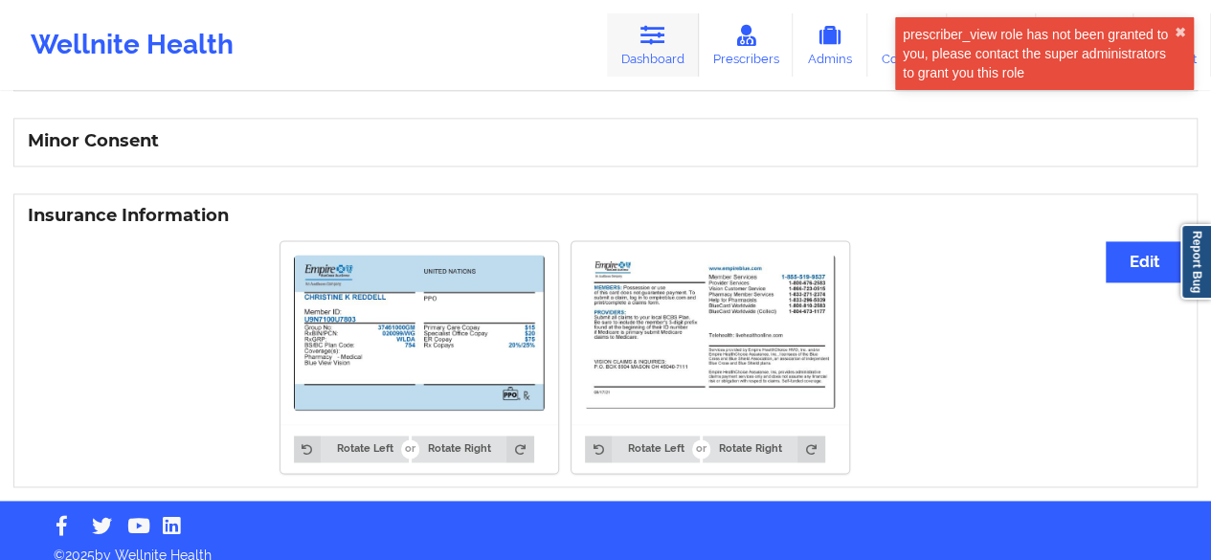
click at [657, 54] on link "Dashboard" at bounding box center [653, 44] width 92 height 63
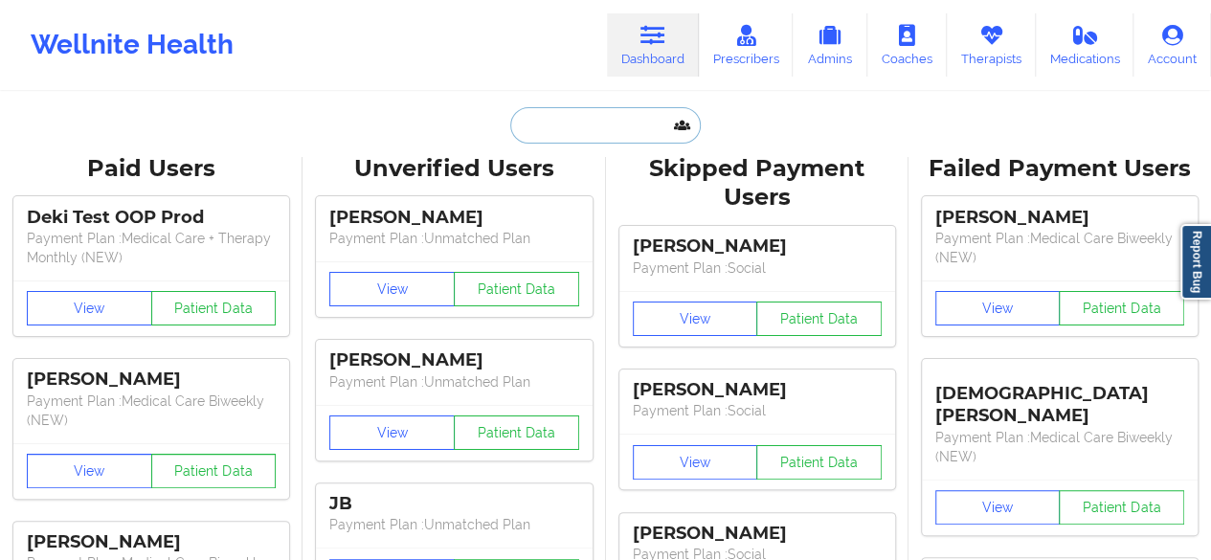
click at [615, 125] on input "text" at bounding box center [605, 125] width 190 height 36
paste input "[EMAIL_ADDRESS][DOMAIN_NAME]"
type input "[EMAIL_ADDRESS][DOMAIN_NAME]"
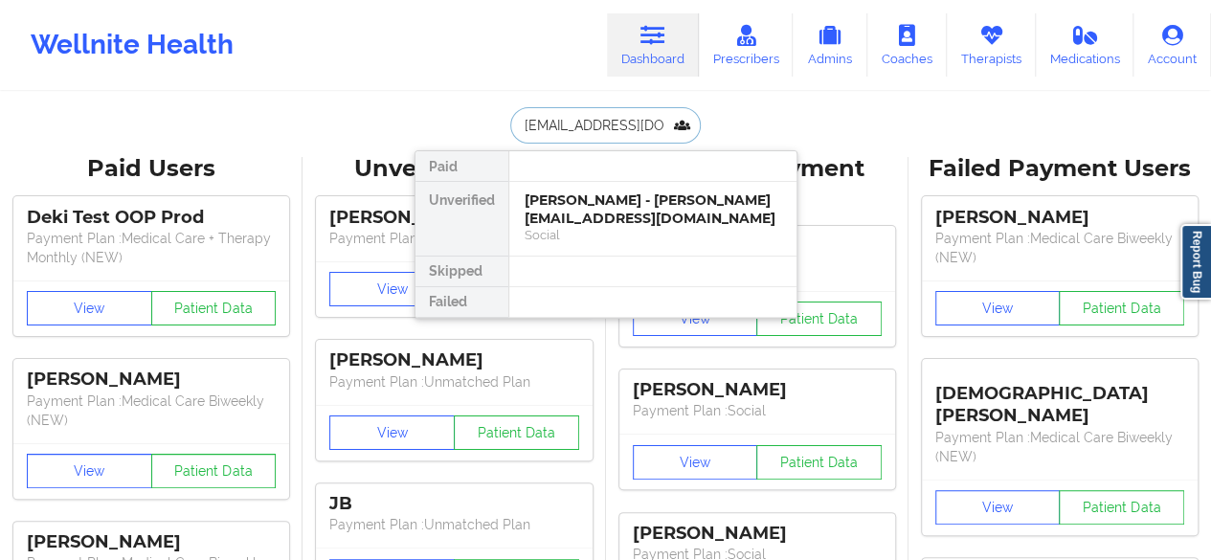
scroll to position [0, 31]
click at [613, 202] on div "[PERSON_NAME] - [EMAIL_ADDRESS][DOMAIN_NAME]" at bounding box center [653, 208] width 257 height 35
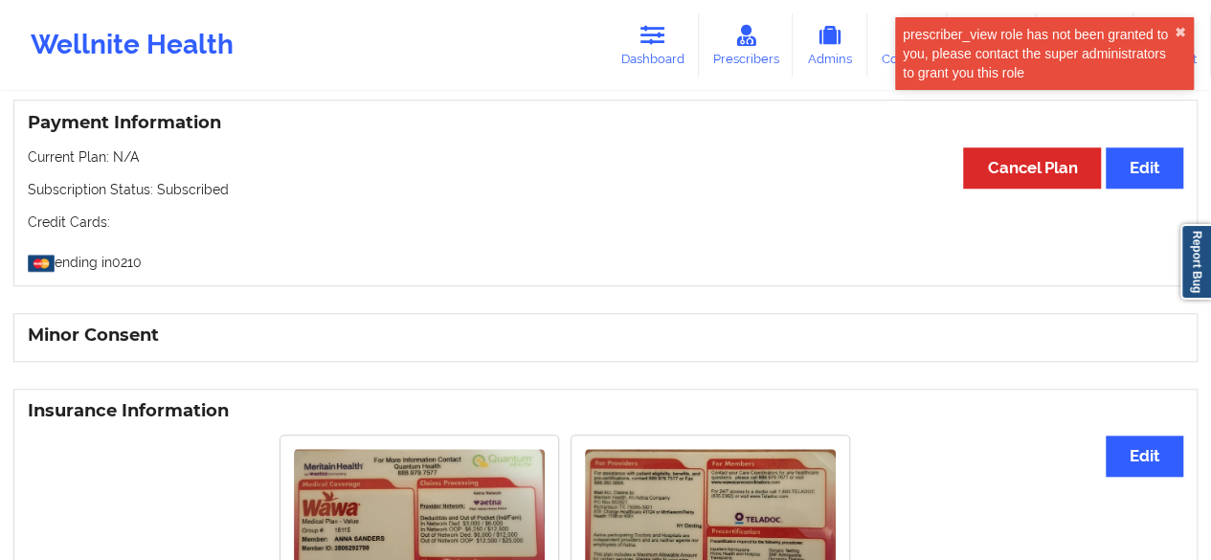
scroll to position [952, 0]
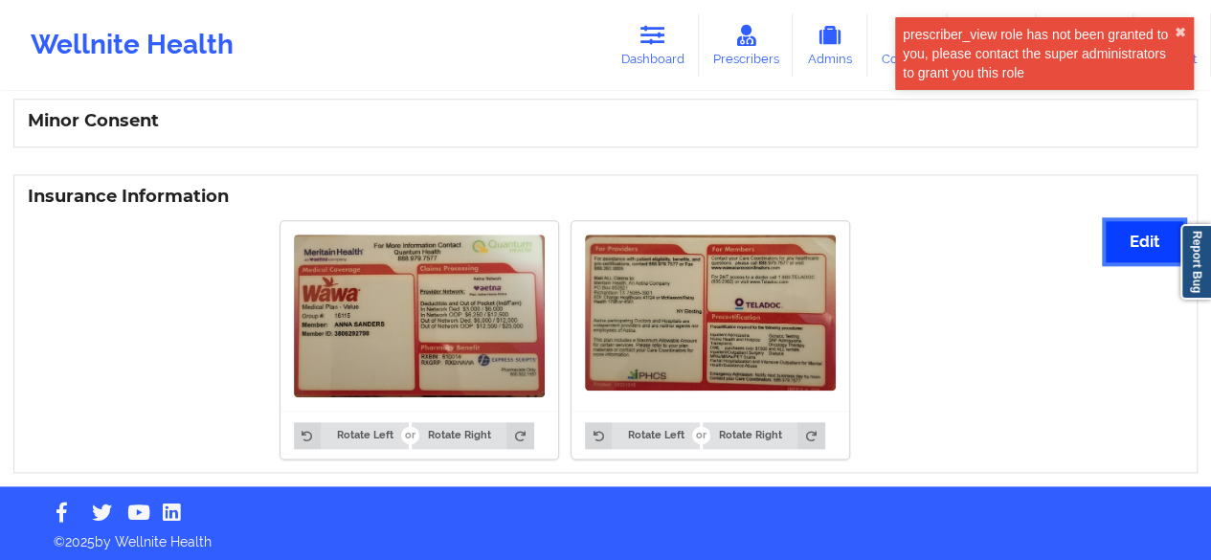
click at [1109, 225] on button "Edit" at bounding box center [1145, 241] width 78 height 41
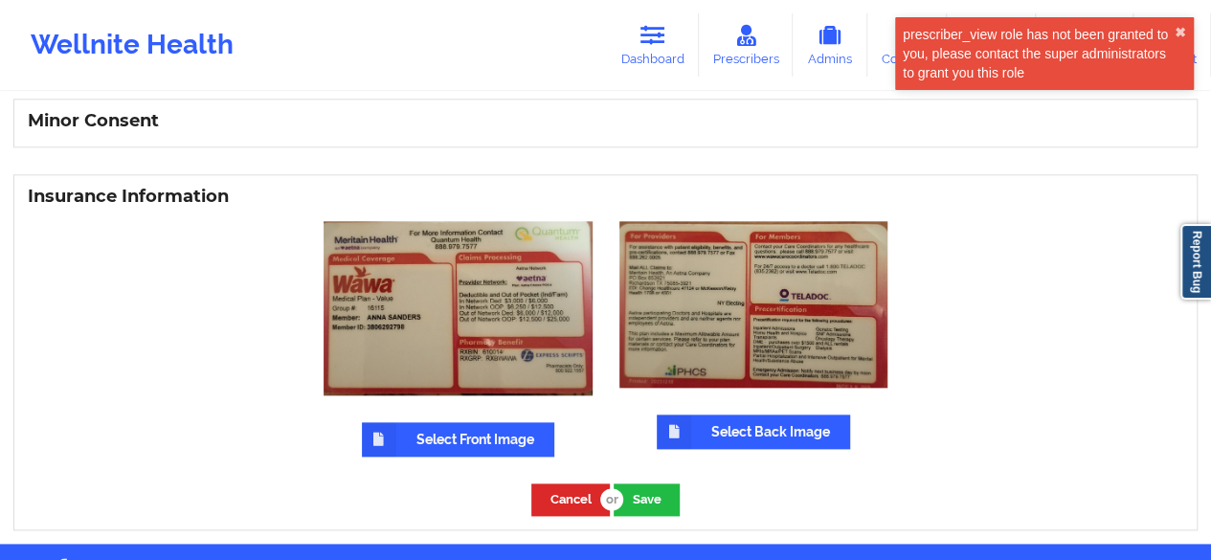
click at [440, 434] on label "Select Front Image" at bounding box center [458, 439] width 192 height 34
click at [0, 0] on input "Select Front Image" at bounding box center [0, 0] width 0 height 0
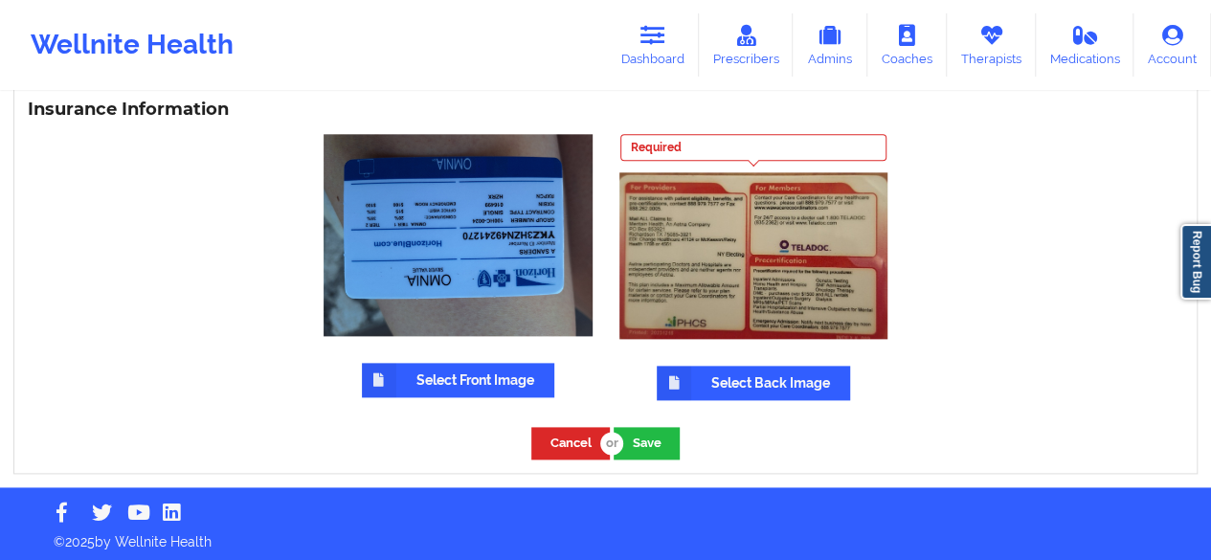
click at [804, 381] on label "Select Back Image" at bounding box center [753, 383] width 193 height 34
click at [0, 0] on input "Select Back Image" at bounding box center [0, 0] width 0 height 0
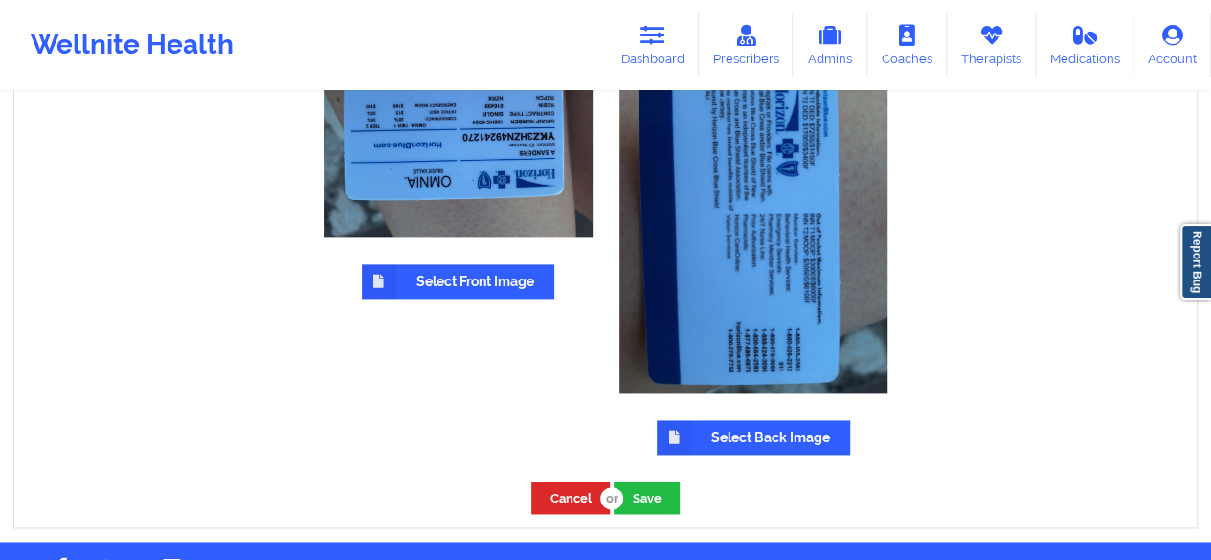
scroll to position [1193, 0]
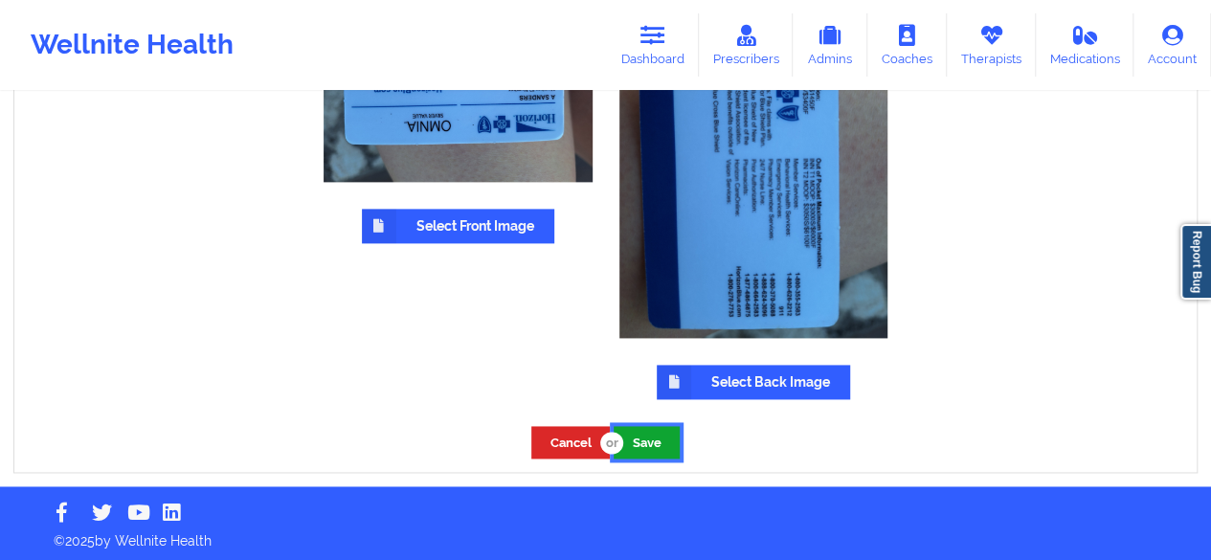
click at [664, 441] on button "Save" at bounding box center [647, 442] width 66 height 32
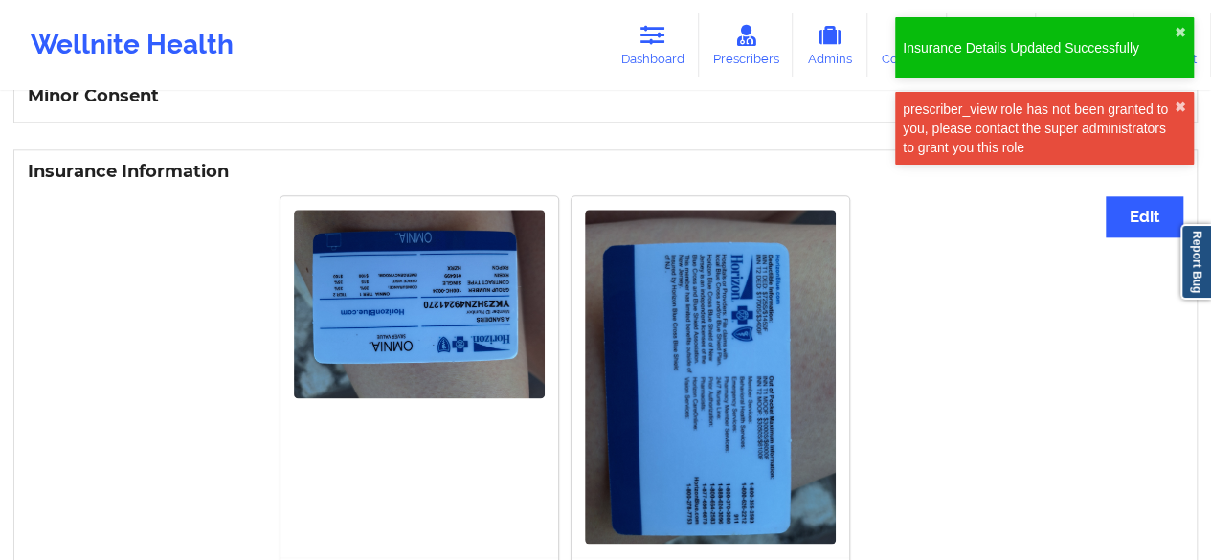
scroll to position [1123, 0]
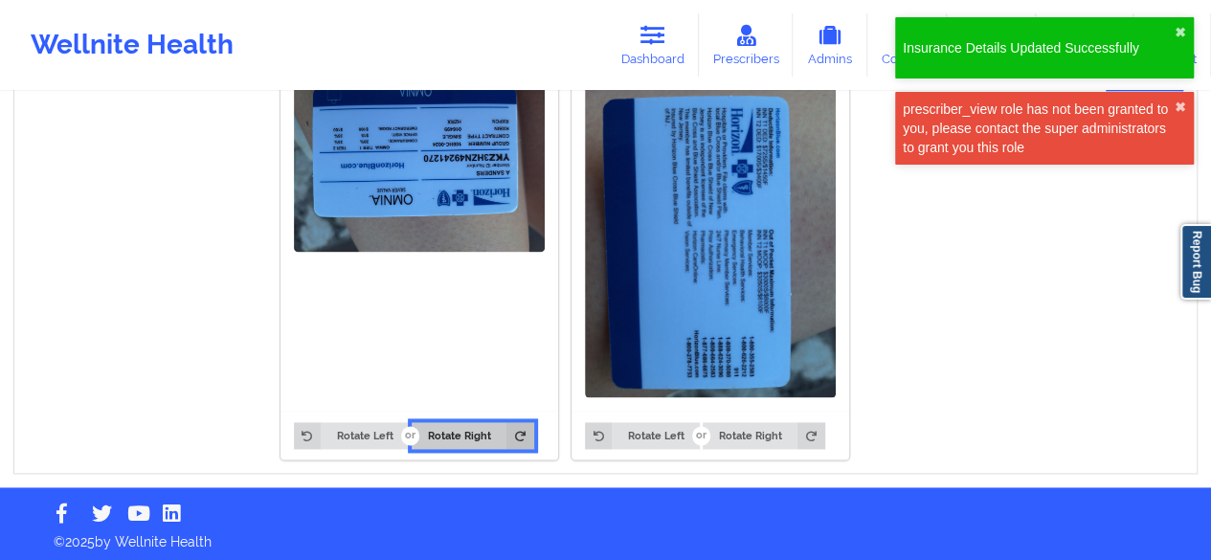
click at [486, 424] on button "Rotate Right" at bounding box center [473, 435] width 122 height 27
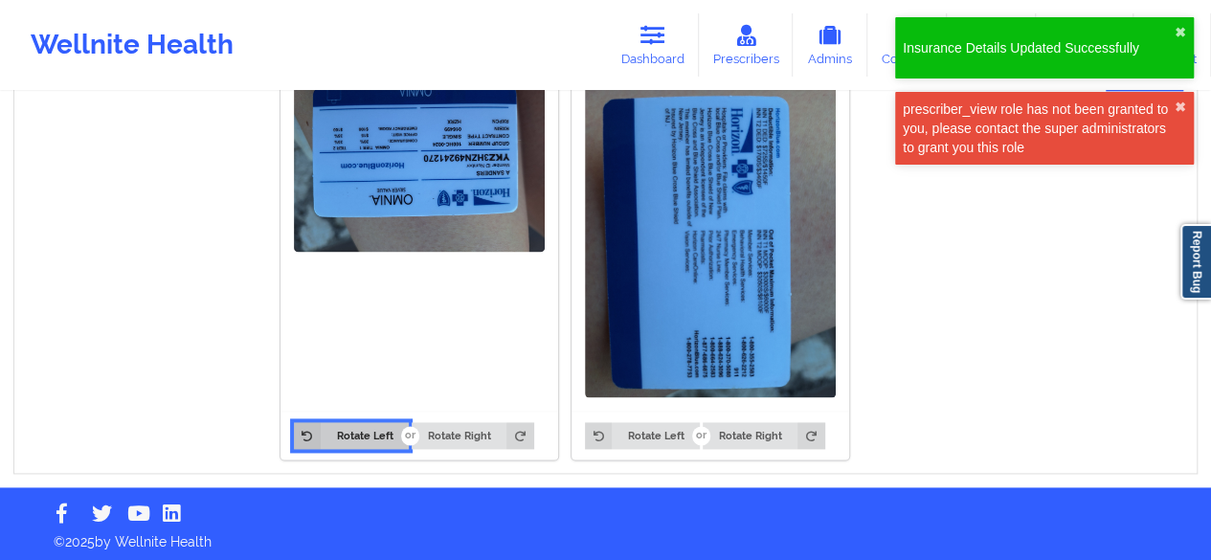
click at [404, 422] on button "Rotate Left" at bounding box center [351, 435] width 115 height 27
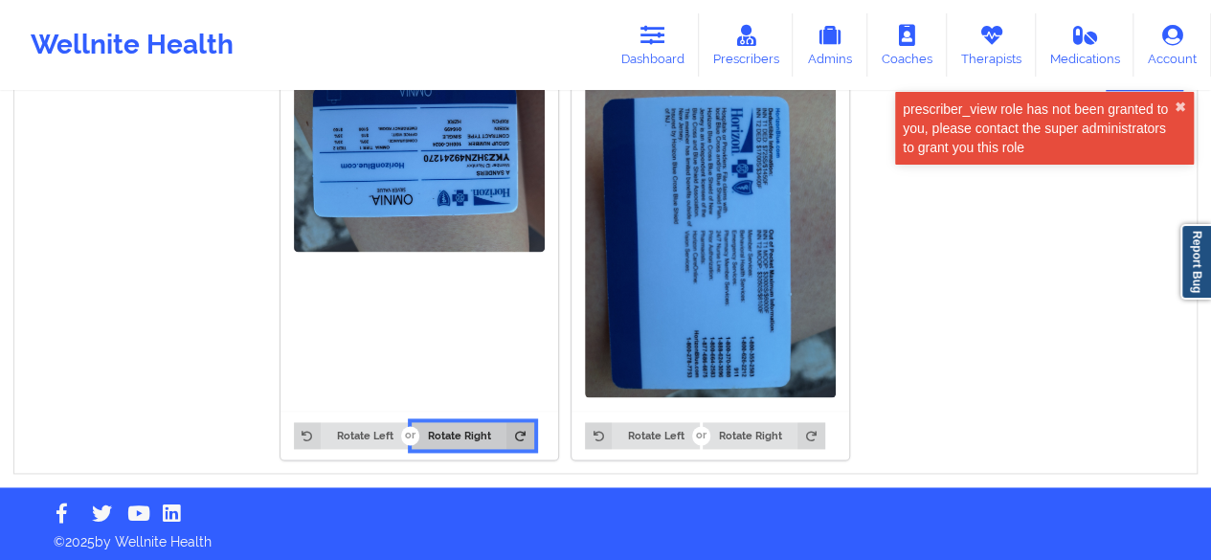
click at [428, 430] on button "Rotate Right" at bounding box center [473, 435] width 122 height 27
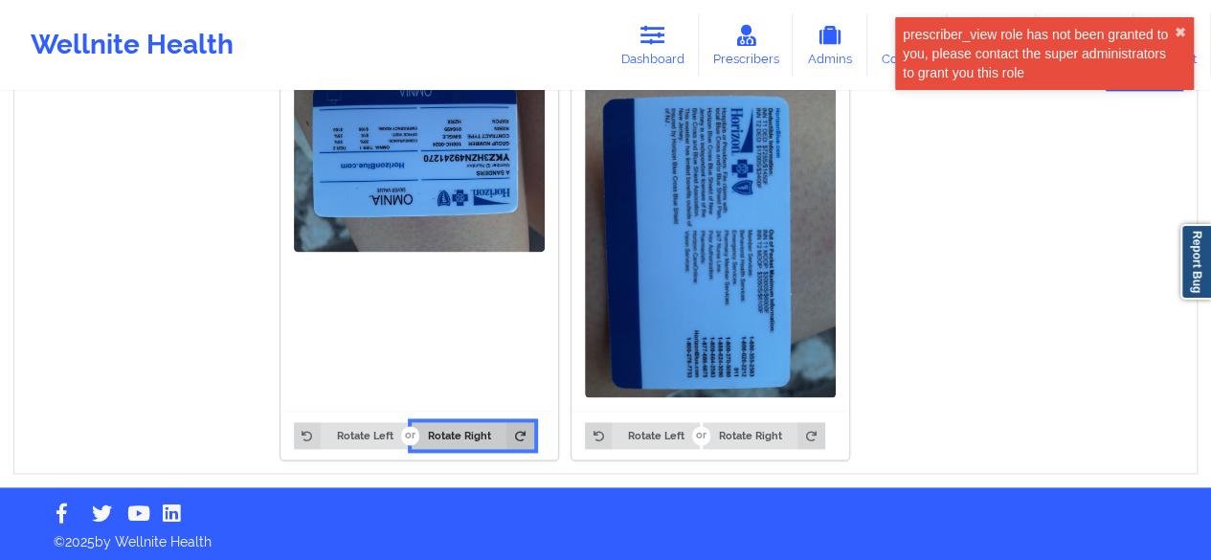
click at [428, 430] on button "Rotate Right" at bounding box center [473, 435] width 122 height 27
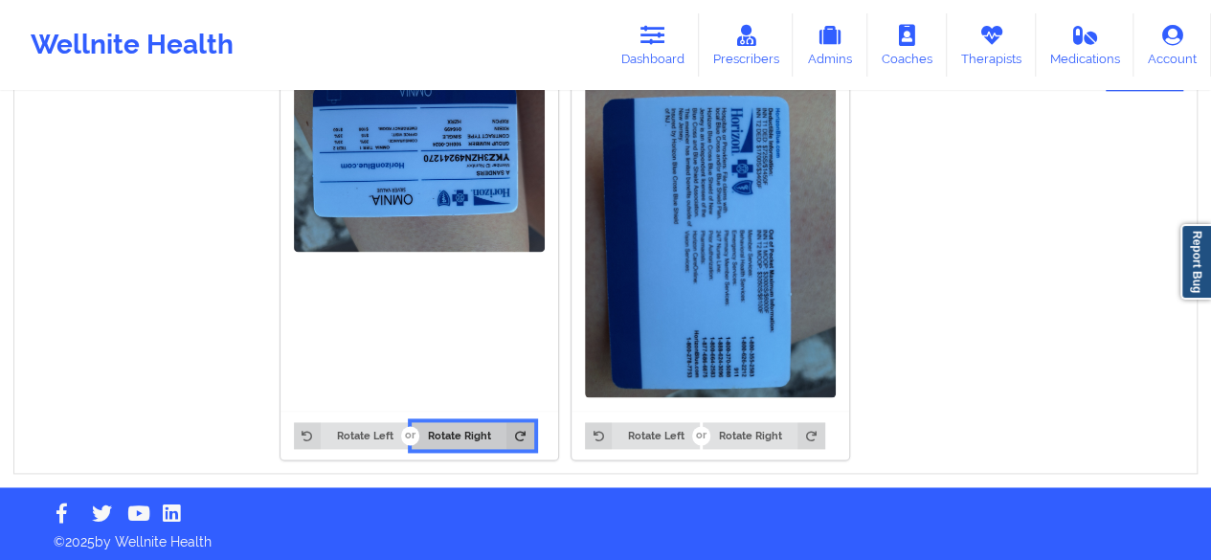
click at [428, 430] on button "Rotate Right" at bounding box center [473, 435] width 122 height 27
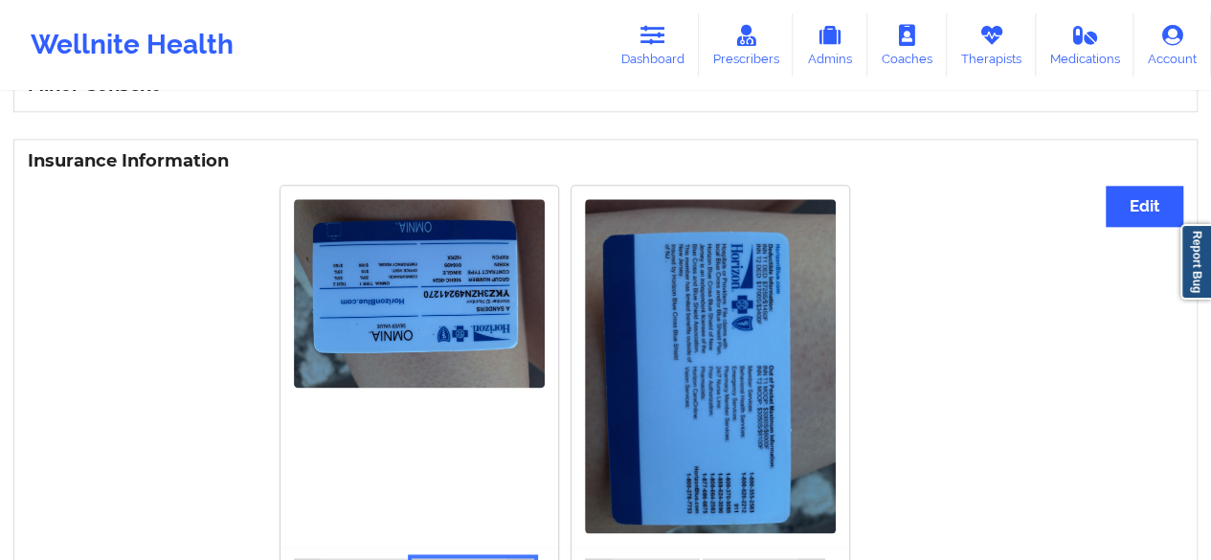
scroll to position [836, 0]
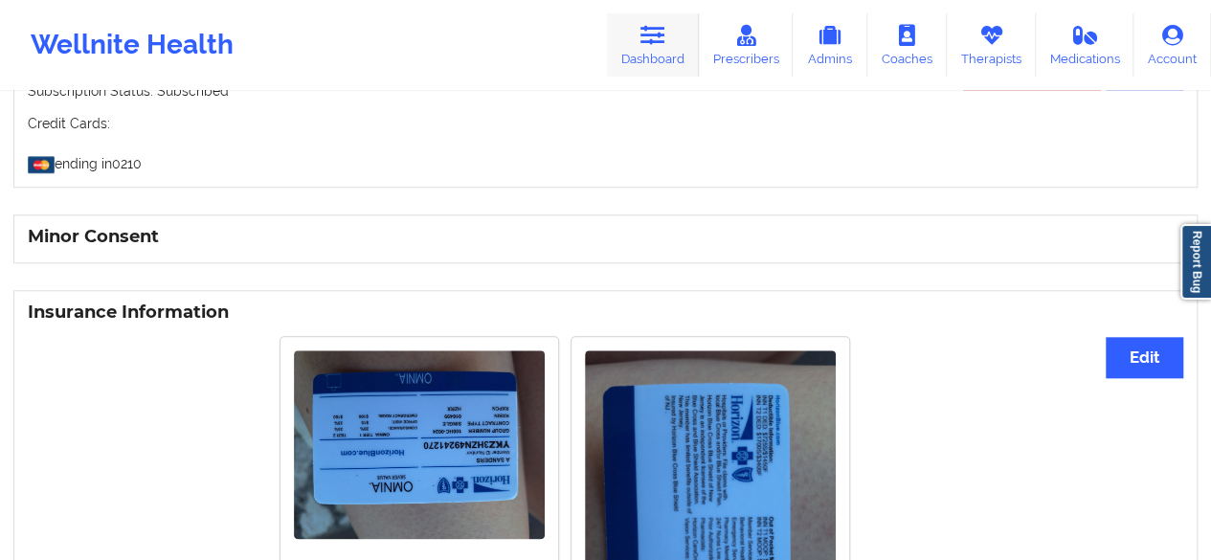
click at [630, 33] on link "Dashboard" at bounding box center [653, 44] width 92 height 63
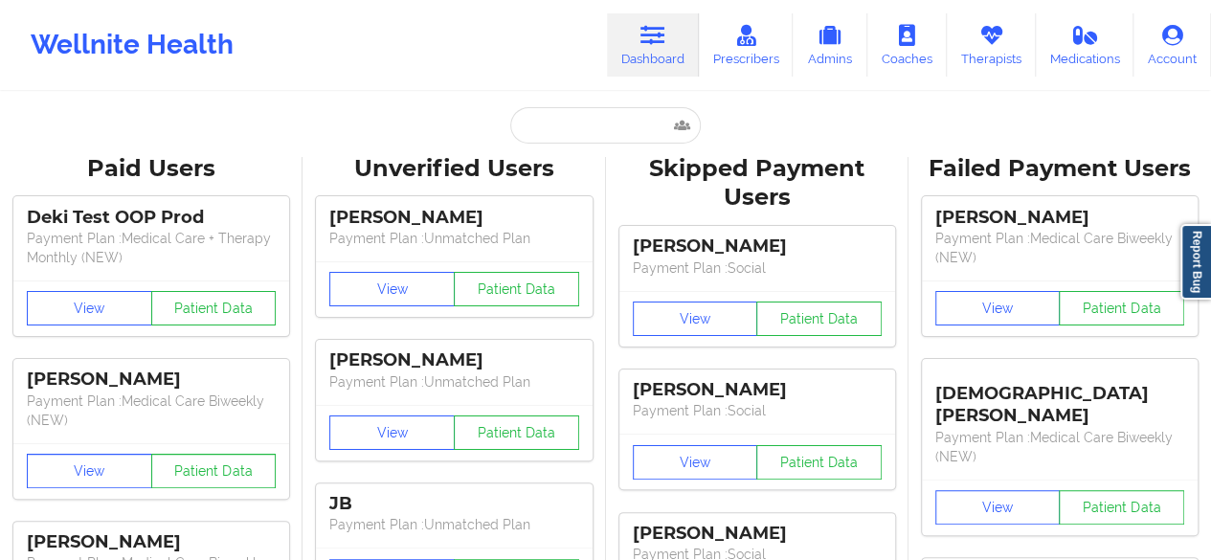
drag, startPoint x: 595, startPoint y: 157, endPoint x: 596, endPoint y: 145, distance: 12.6
click at [601, 114] on input "text" at bounding box center [605, 125] width 190 height 36
paste input "[EMAIL_ADDRESS][DOMAIN_NAME]"
type input "[EMAIL_ADDRESS][DOMAIN_NAME]"
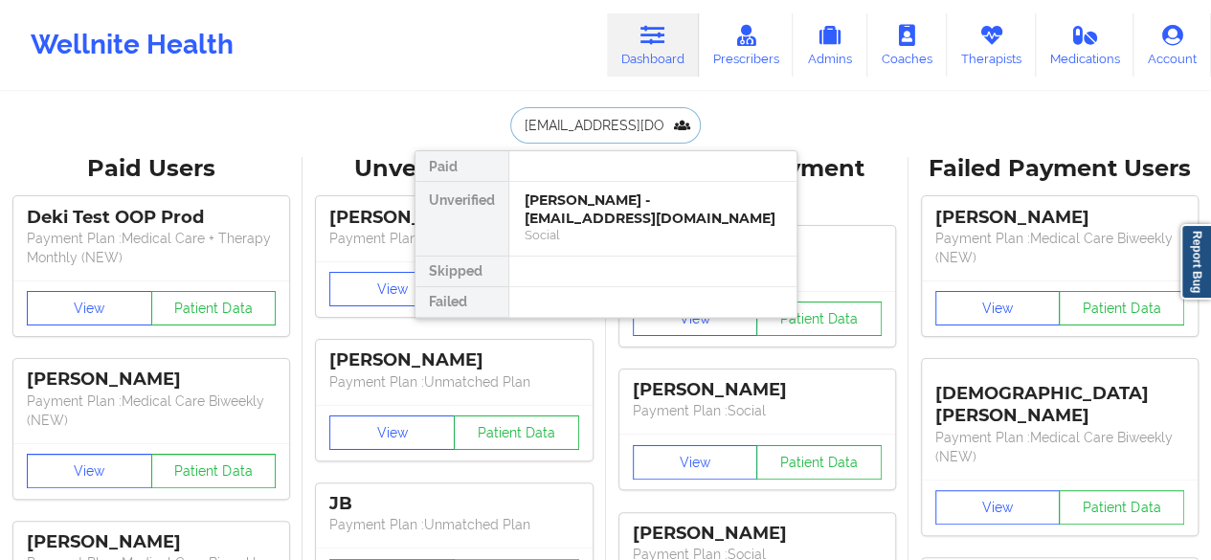
click at [605, 213] on div "[PERSON_NAME] - [EMAIL_ADDRESS][DOMAIN_NAME]" at bounding box center [653, 208] width 257 height 35
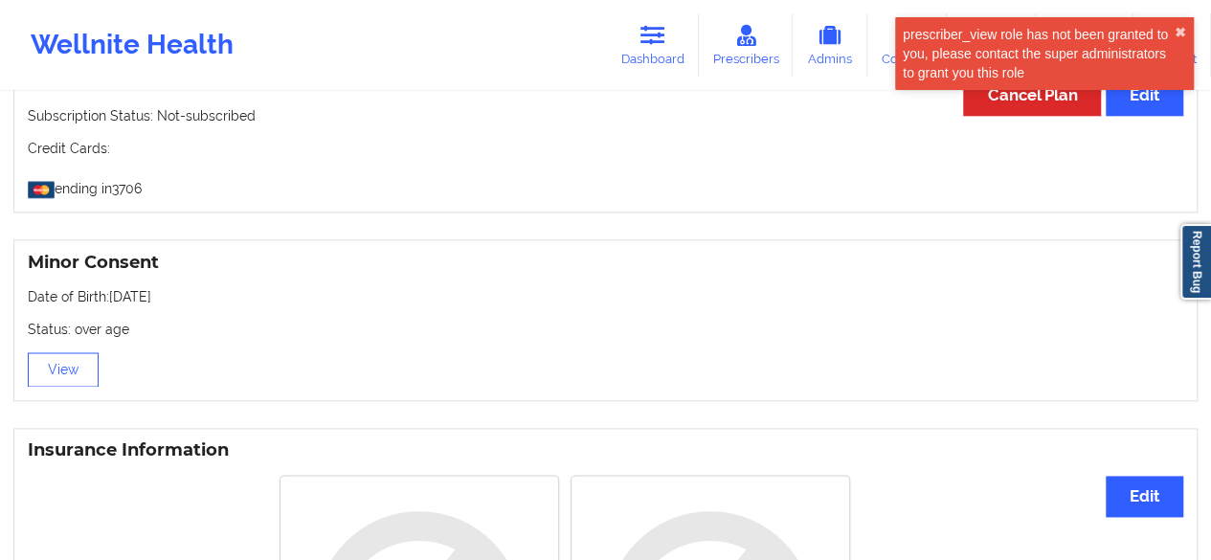
scroll to position [1340, 0]
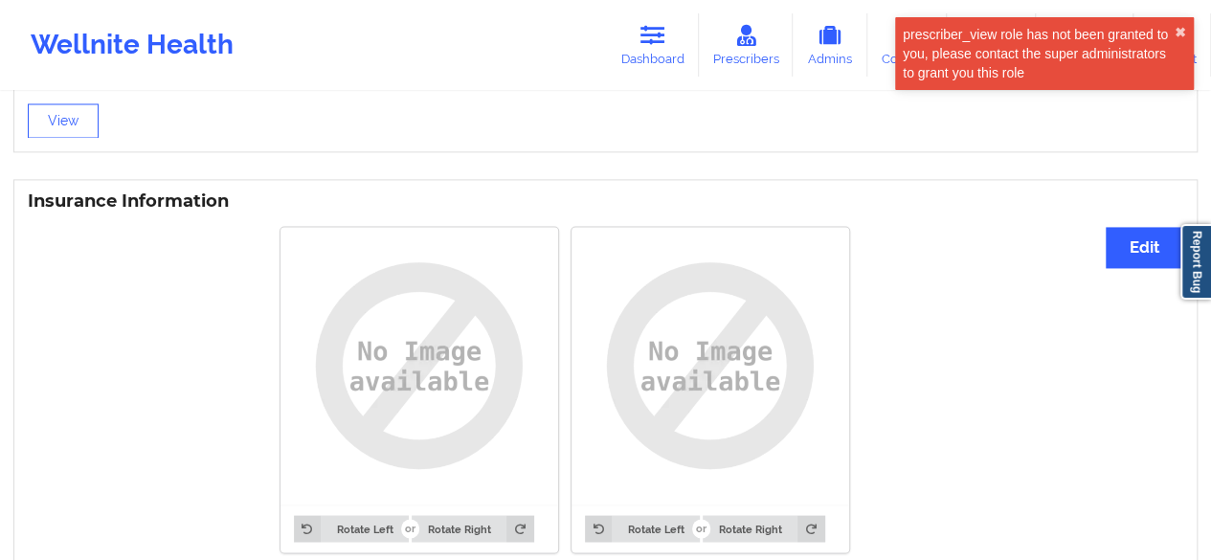
click at [1141, 212] on h3 "Insurance Information" at bounding box center [606, 202] width 1156 height 22
click at [1147, 239] on button "Edit" at bounding box center [1145, 247] width 78 height 41
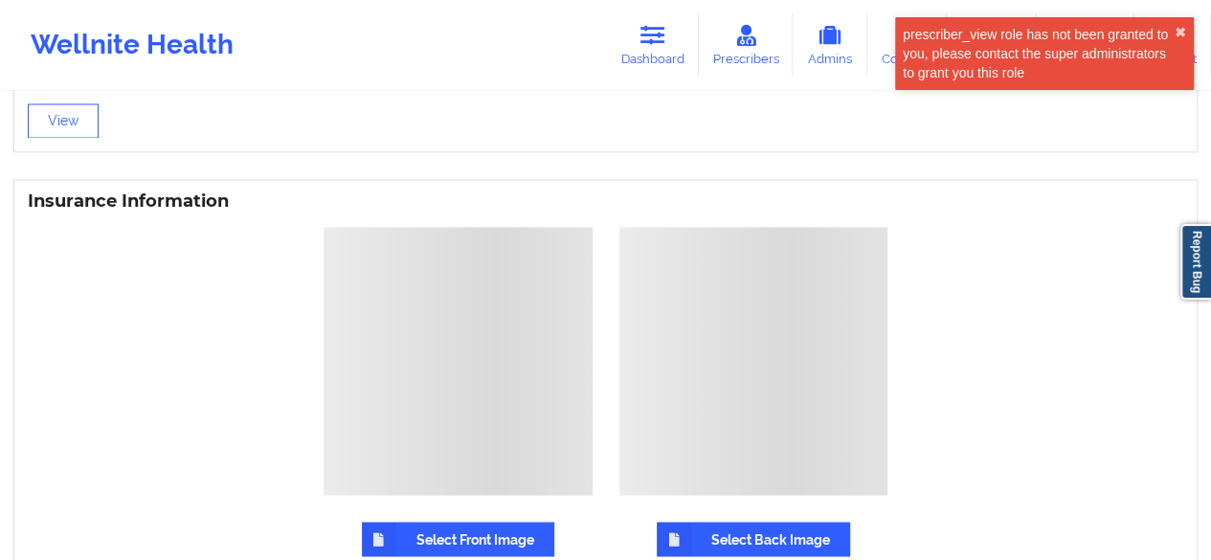
click at [442, 537] on label "Select Front Image" at bounding box center [458, 539] width 192 height 34
click at [0, 0] on input "Select Front Image" at bounding box center [0, 0] width 0 height 0
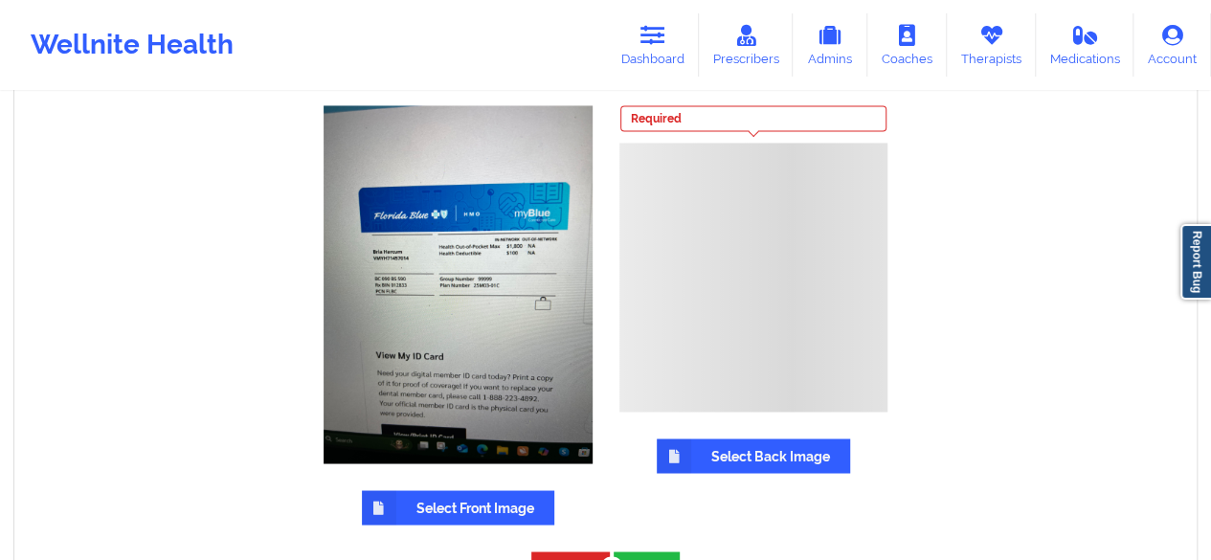
scroll to position [1532, 0]
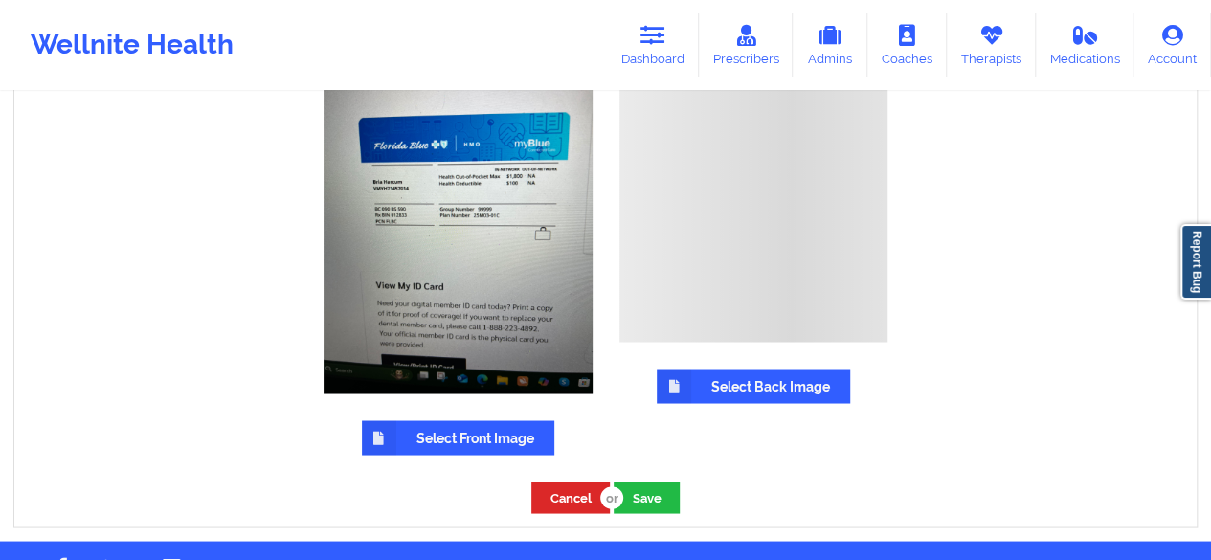
click at [729, 419] on div "Required Select Back Image" at bounding box center [754, 245] width 296 height 446
click at [741, 401] on label "Select Back Image" at bounding box center [753, 386] width 193 height 34
click at [0, 0] on input "Select Back Image" at bounding box center [0, 0] width 0 height 0
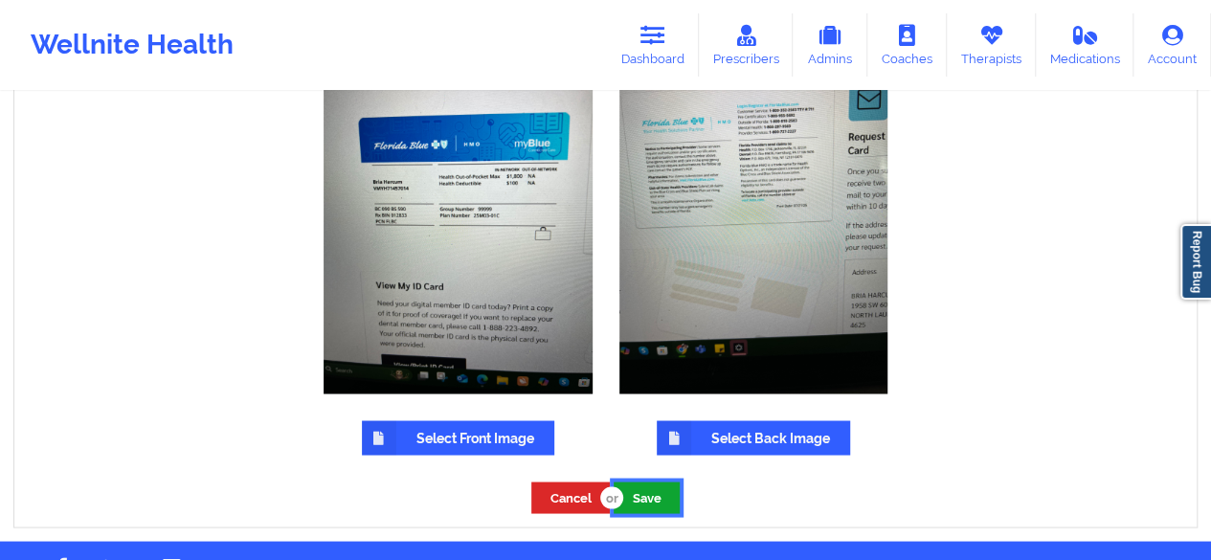
click at [636, 501] on button "Save" at bounding box center [647, 498] width 66 height 32
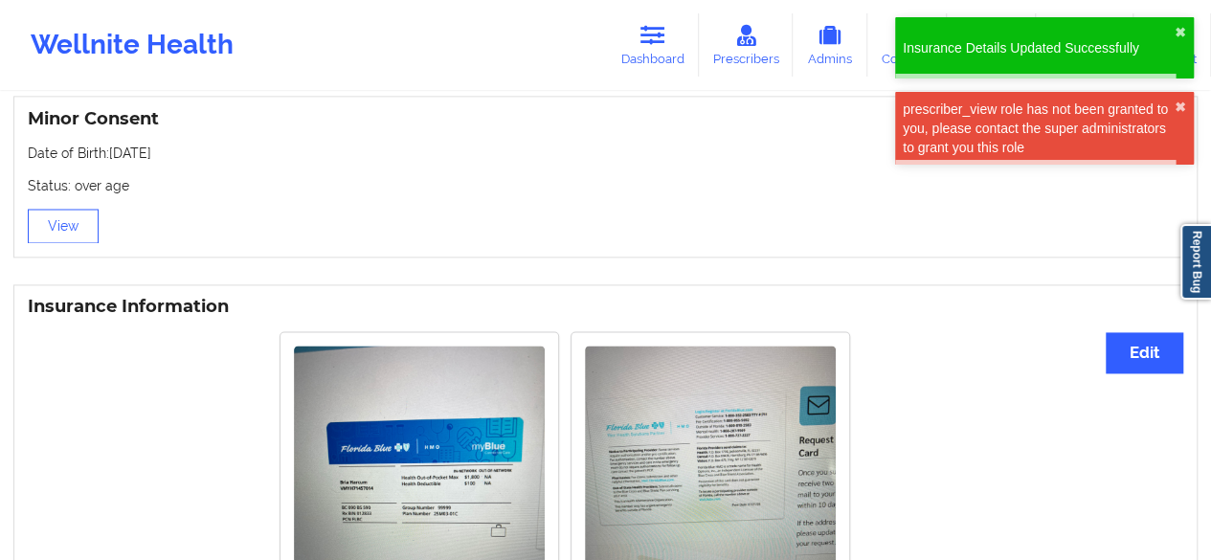
scroll to position [1426, 0]
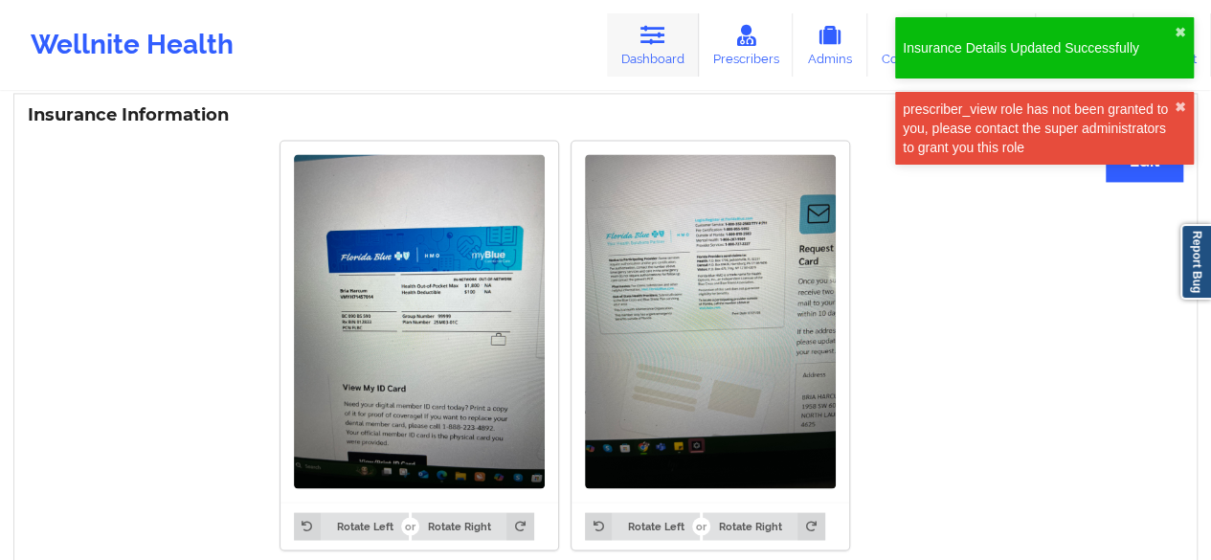
drag, startPoint x: 620, startPoint y: 66, endPoint x: 630, endPoint y: 53, distance: 16.5
click at [620, 66] on link "Dashboard" at bounding box center [653, 44] width 92 height 63
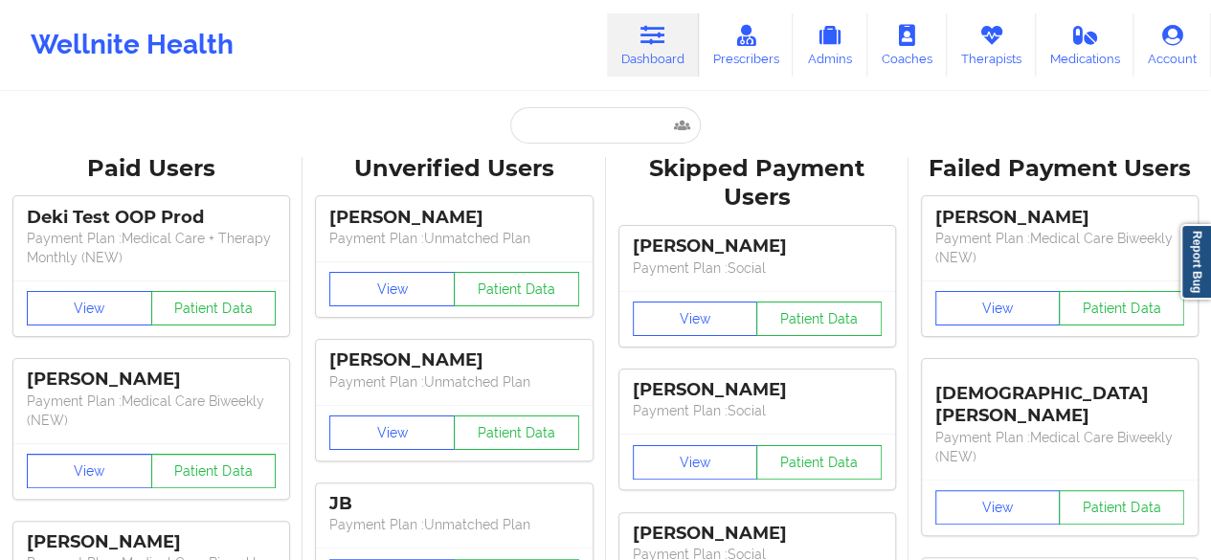
click at [599, 120] on input "text" at bounding box center [605, 125] width 190 height 36
paste input "[EMAIL_ADDRESS][DOMAIN_NAME]"
type input "[EMAIL_ADDRESS][DOMAIN_NAME]"
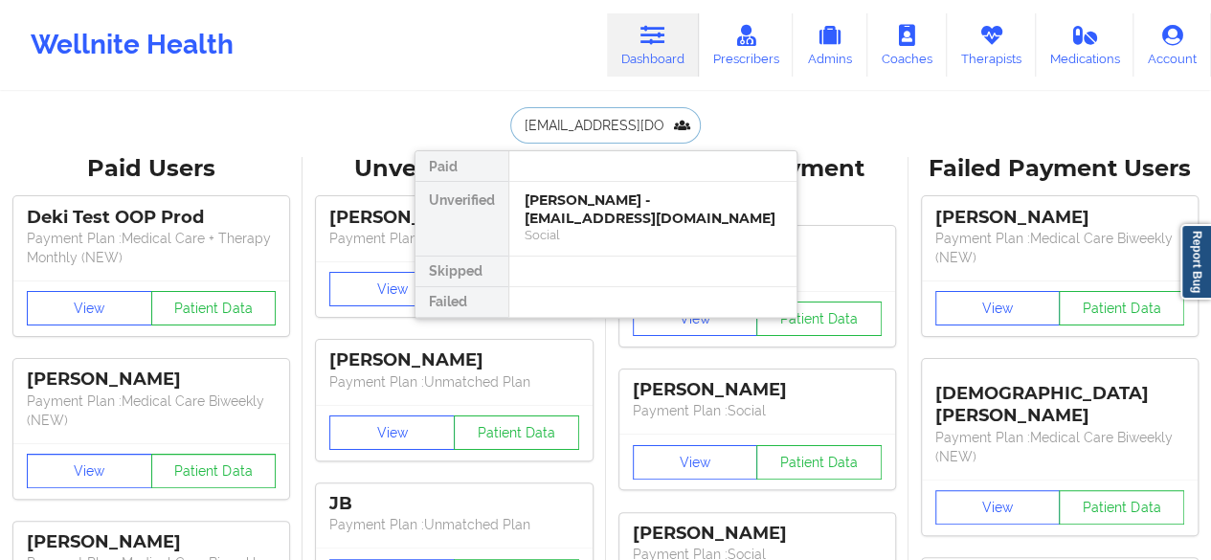
click at [623, 213] on div "[PERSON_NAME] - [EMAIL_ADDRESS][DOMAIN_NAME]" at bounding box center [653, 208] width 257 height 35
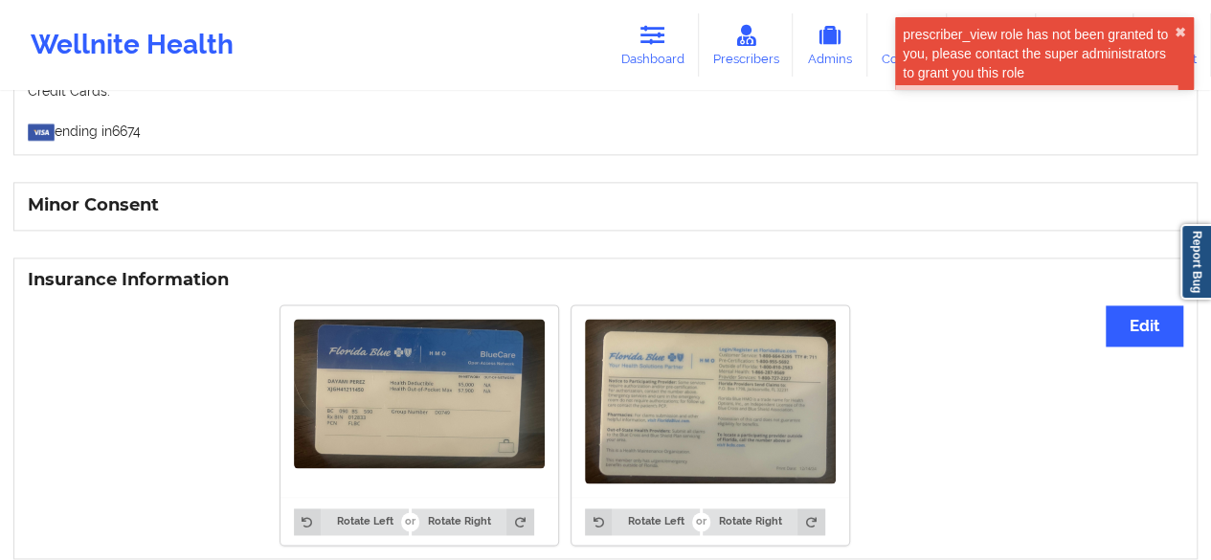
scroll to position [1225, 0]
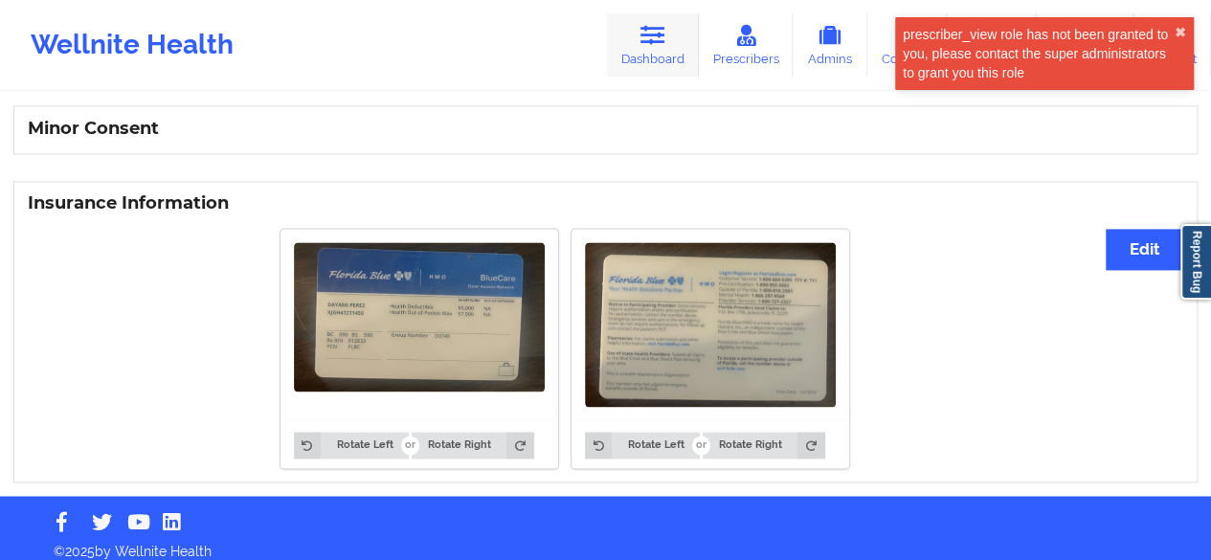
click at [689, 66] on link "Dashboard" at bounding box center [653, 44] width 92 height 63
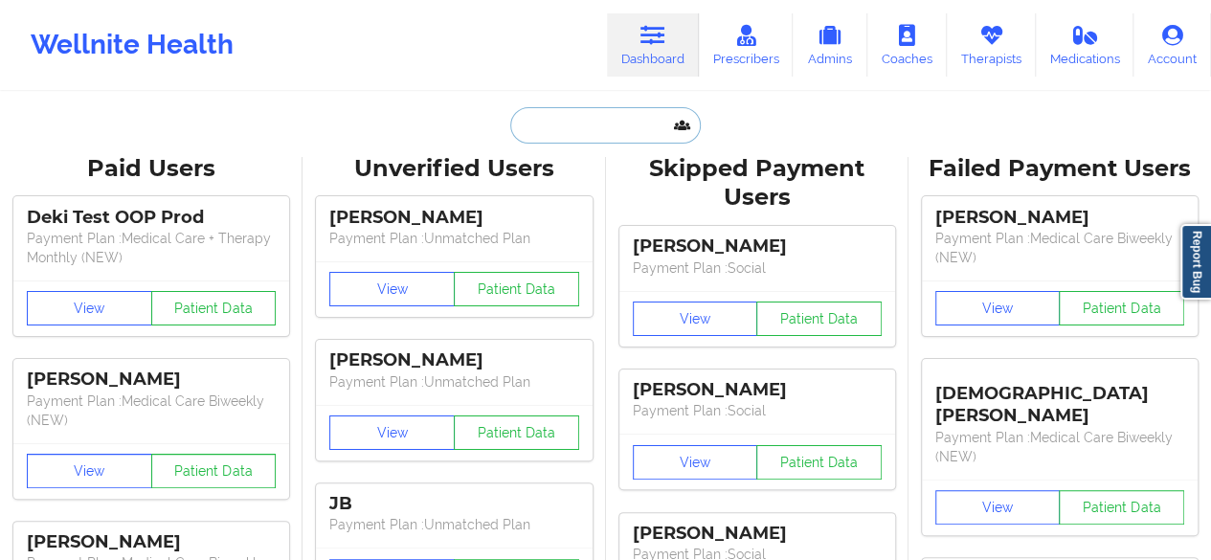
click at [626, 132] on input "text" at bounding box center [605, 125] width 190 height 36
paste input "janellecevans@yahoo.com"
type input "janellecevans@yahoo.com"
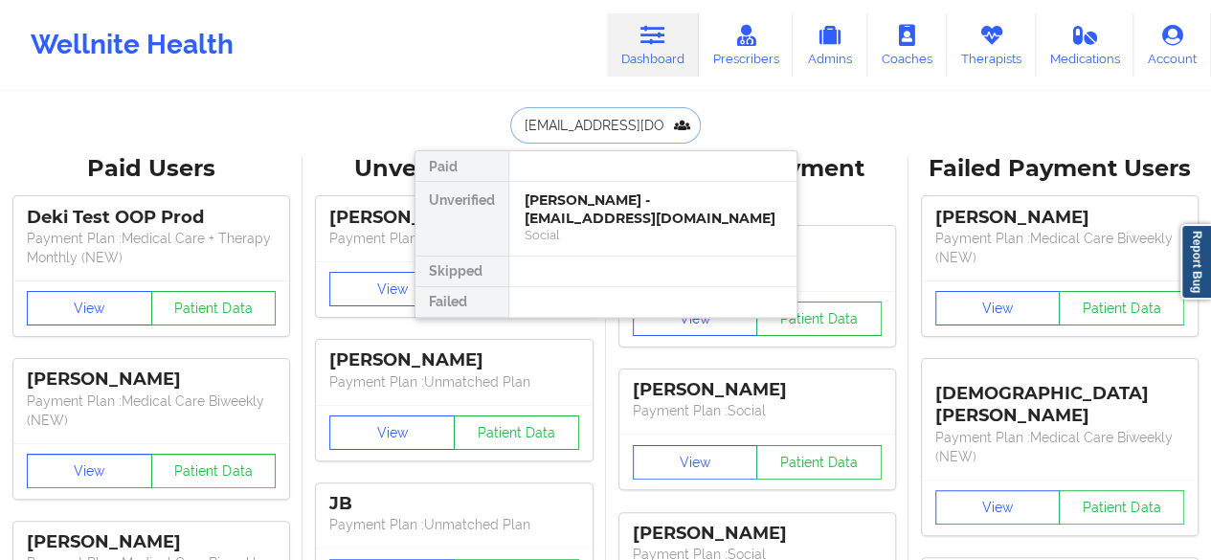
scroll to position [0, 10]
click at [621, 203] on div "Janelle Evans - janellecevans@yahoo.com" at bounding box center [653, 208] width 257 height 35
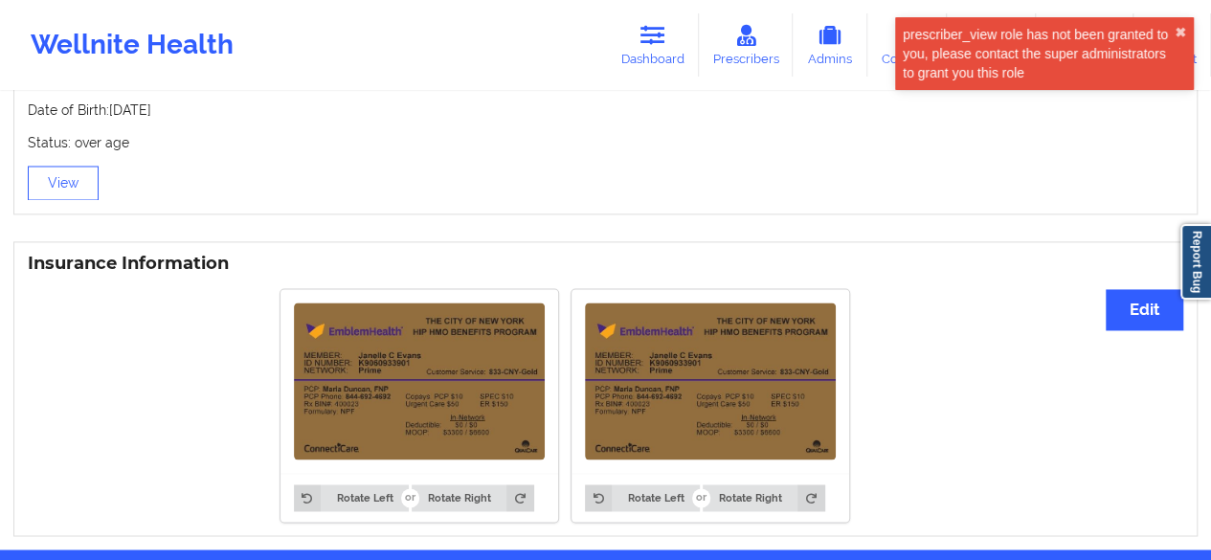
scroll to position [1346, 0]
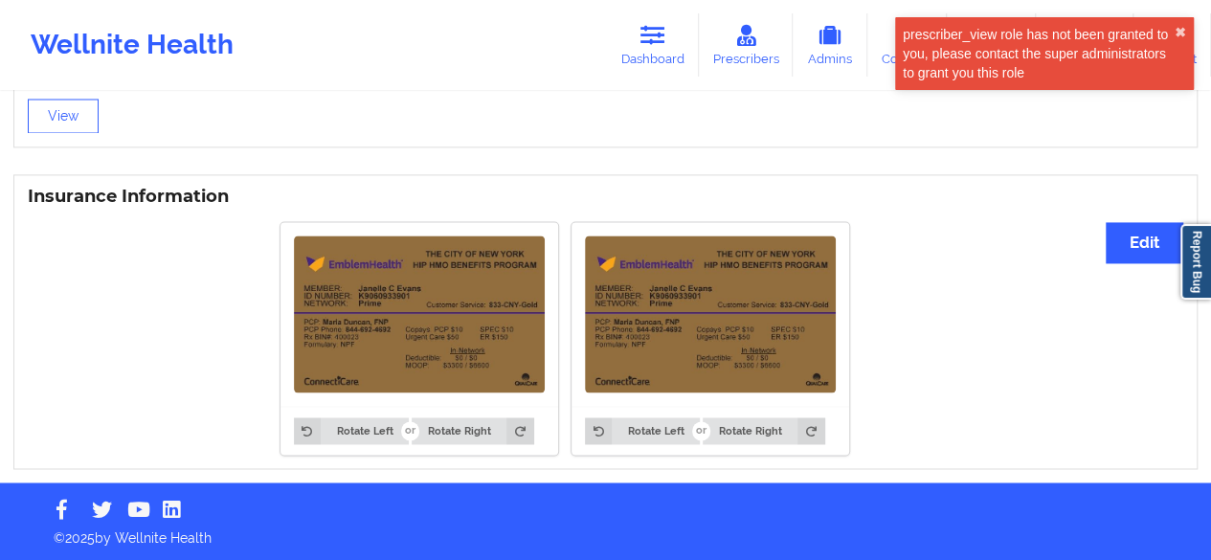
click at [662, 82] on div "Wellnite Health Dashboard Prescribers Admins Coaches Therapists Medications Acc…" at bounding box center [605, 45] width 1211 height 77
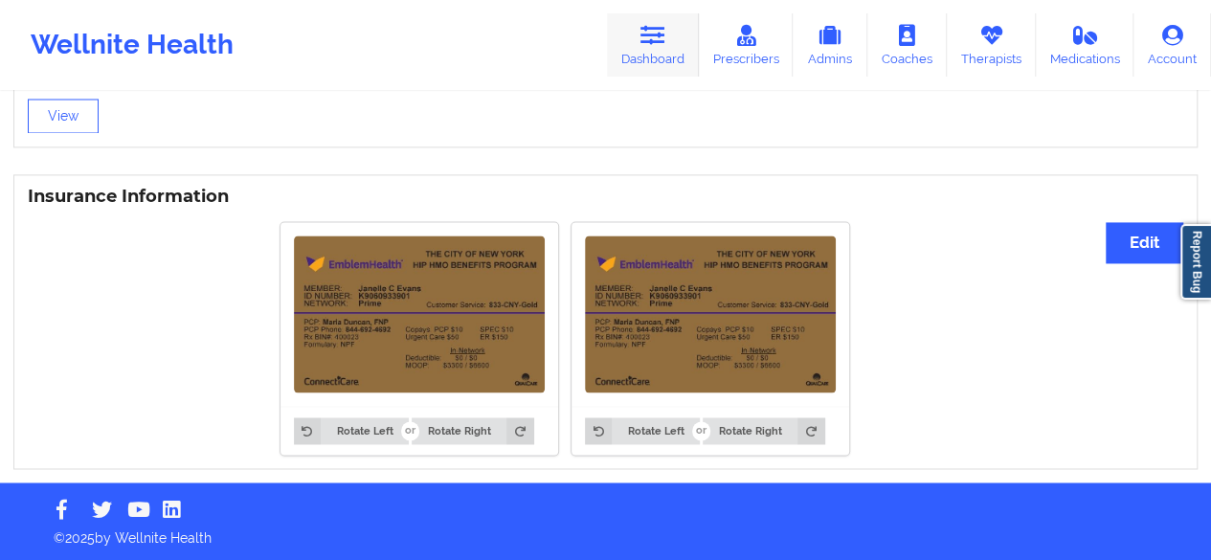
click at [653, 64] on link "Dashboard" at bounding box center [653, 44] width 92 height 63
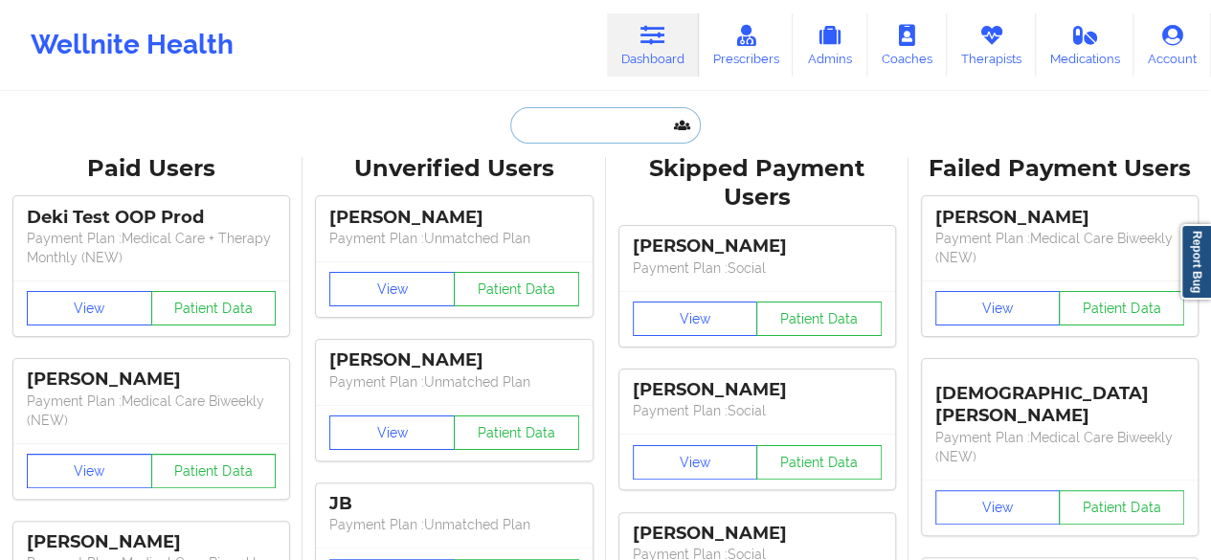
click at [609, 139] on input "text" at bounding box center [605, 125] width 190 height 36
paste input "Anna Cunningham"
type input "Anna Cunningham"
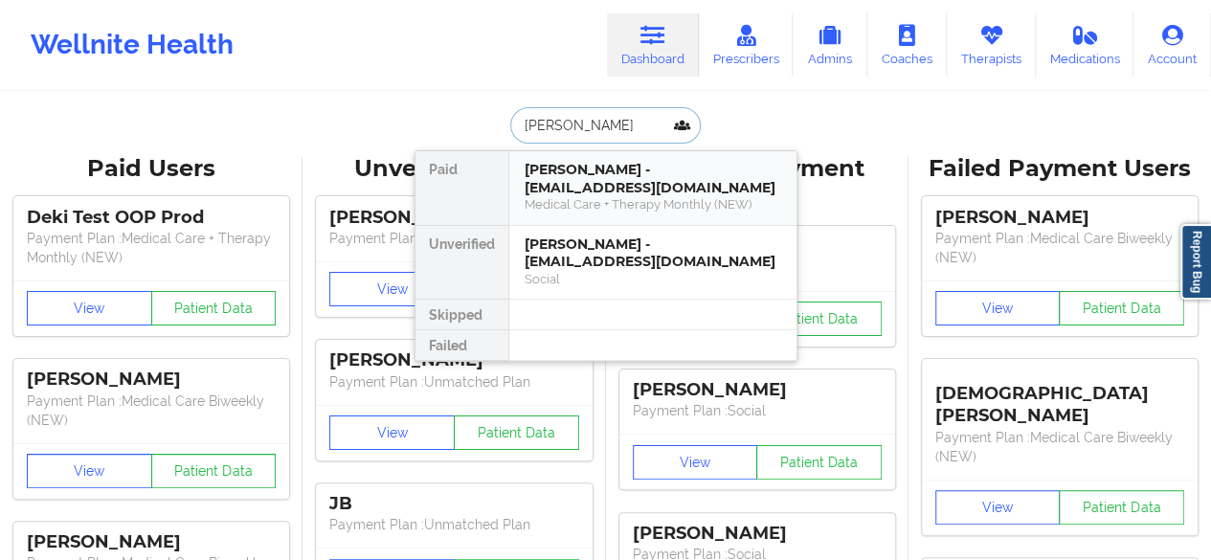
click at [641, 196] on div "Medical Care + Therapy Monthly (NEW)" at bounding box center [653, 204] width 257 height 16
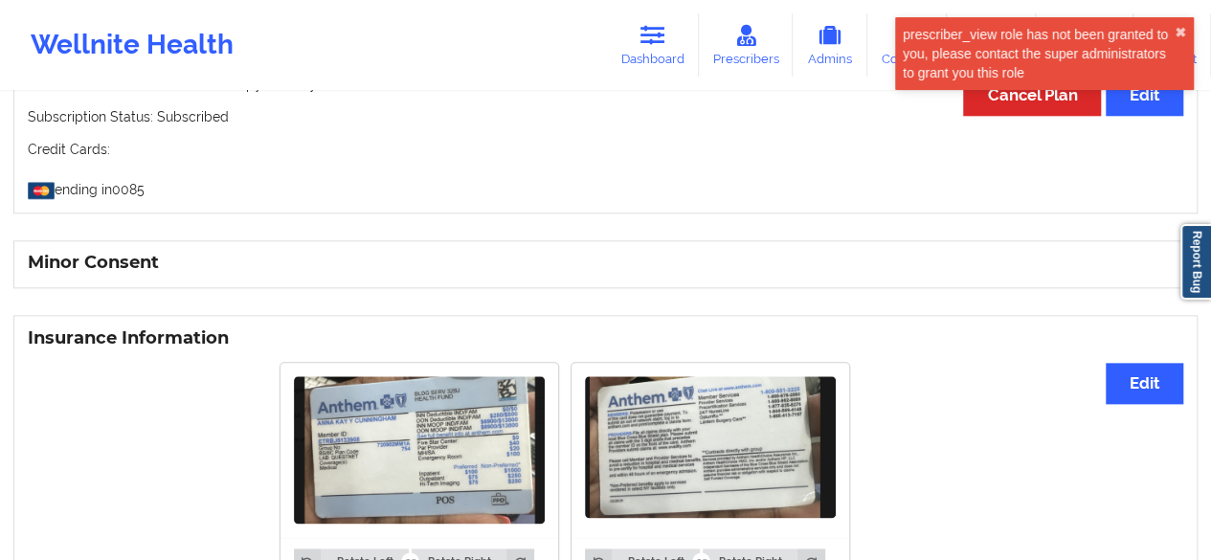
scroll to position [1079, 0]
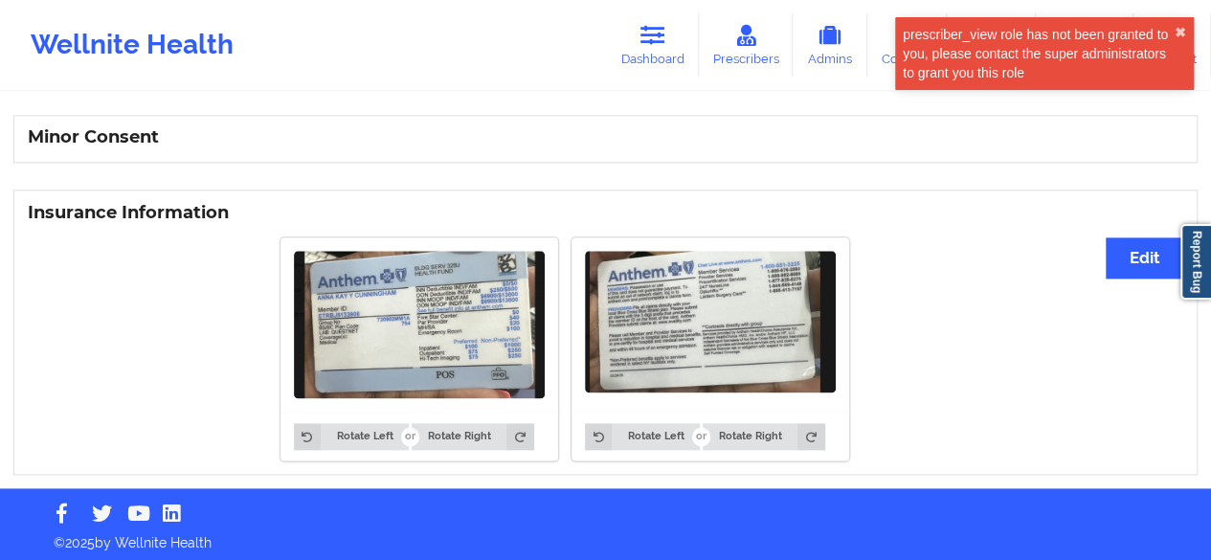
click at [677, 79] on div "Wellnite Health Dashboard Prescribers Admins Coaches Therapists Medications Acc…" at bounding box center [605, 45] width 1211 height 77
click at [657, 47] on link "Dashboard" at bounding box center [653, 44] width 92 height 63
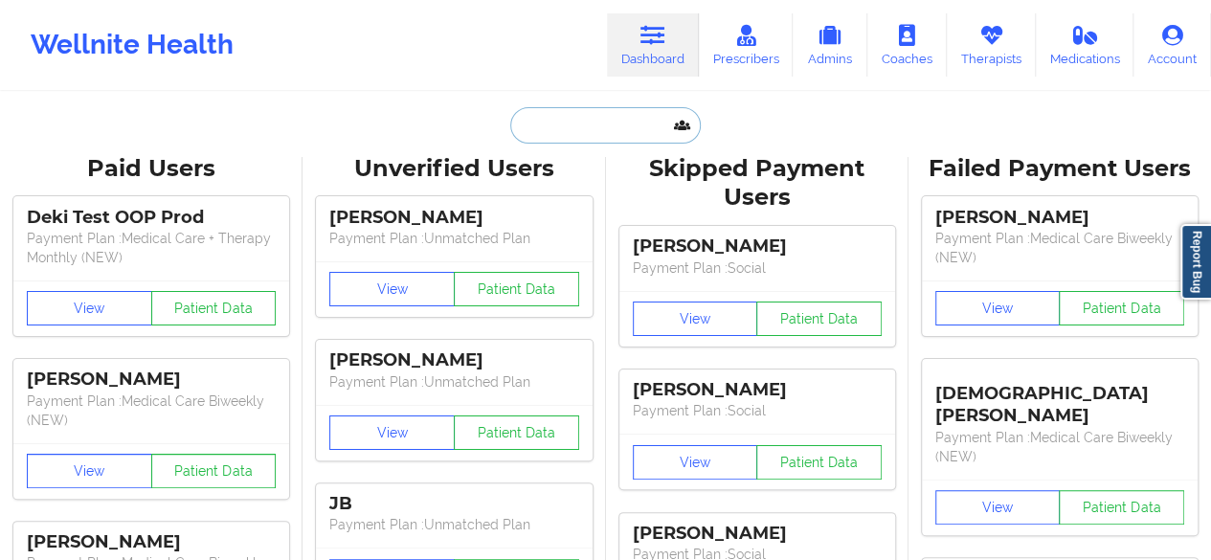
click at [571, 123] on input "text" at bounding box center [605, 125] width 190 height 36
paste input "hsmith12348@gmail.com"
type input "hsmith12348@gmail.com"
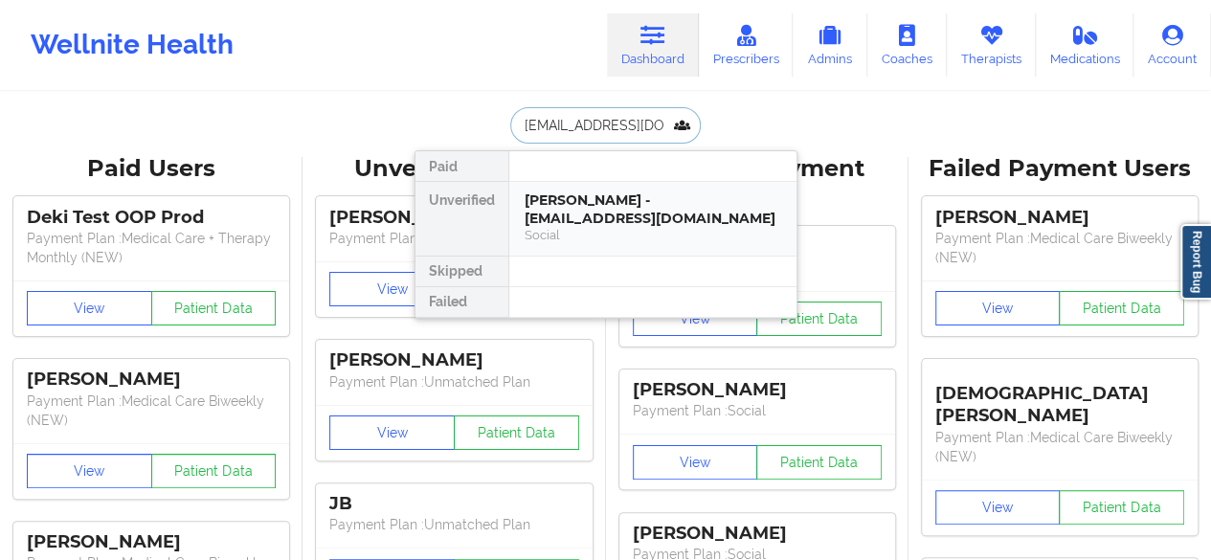
click at [597, 207] on div "Hannah Smith - hsmith12348@gmail.com" at bounding box center [653, 208] width 257 height 35
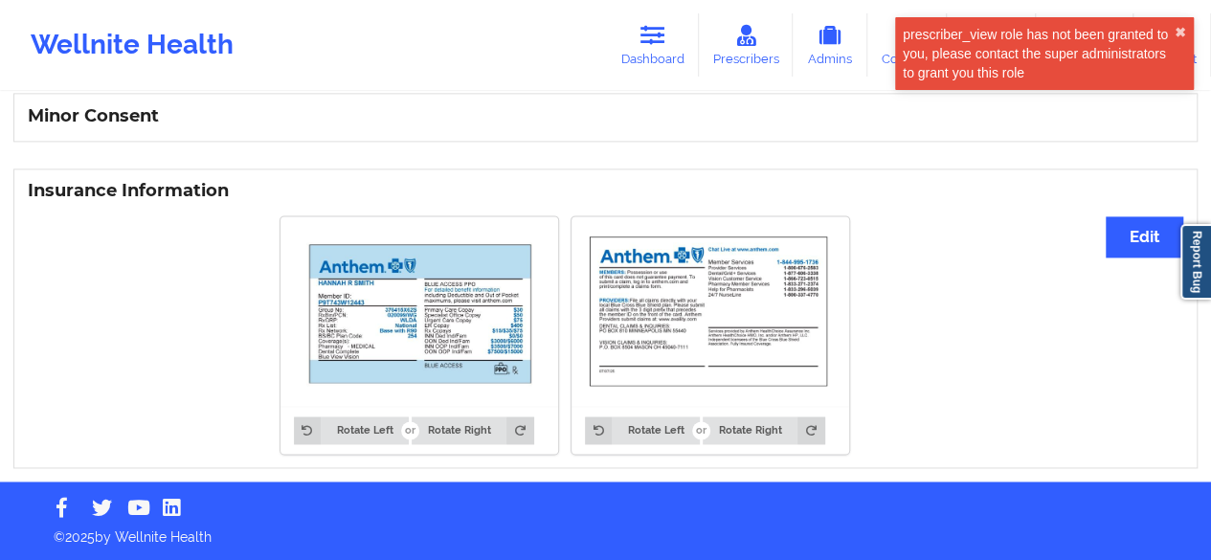
scroll to position [1239, 0]
